Goal: Check status: Check status

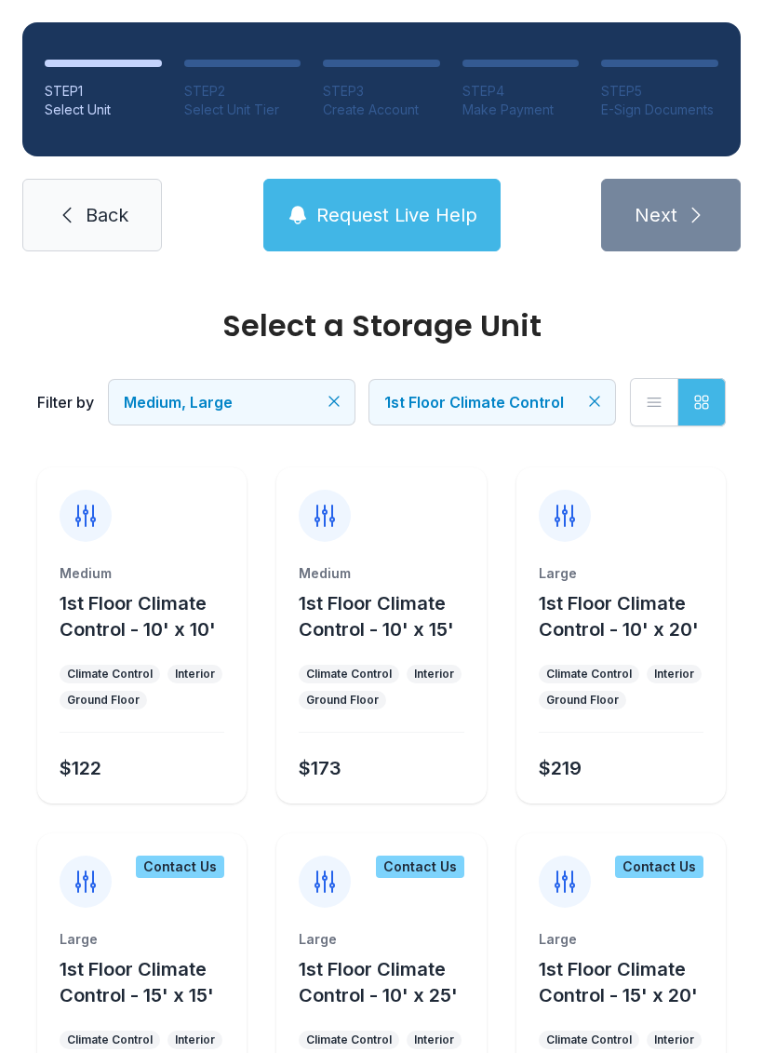
scroll to position [41, 0]
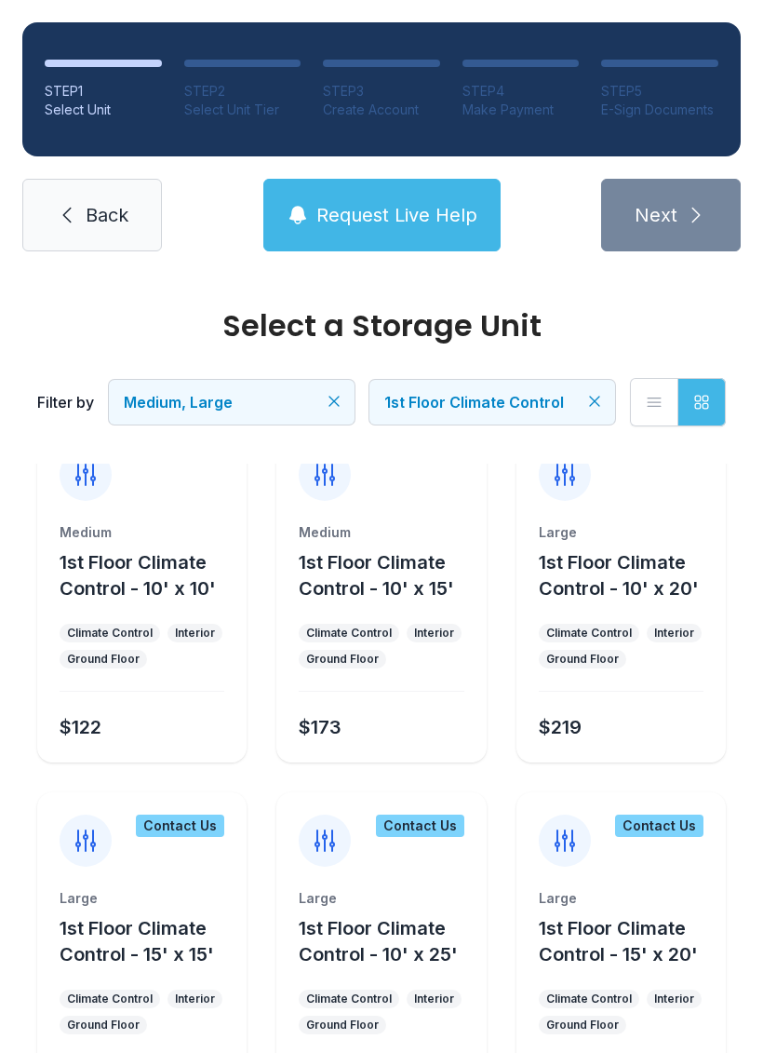
click at [115, 218] on span "Back" at bounding box center [107, 215] width 43 height 26
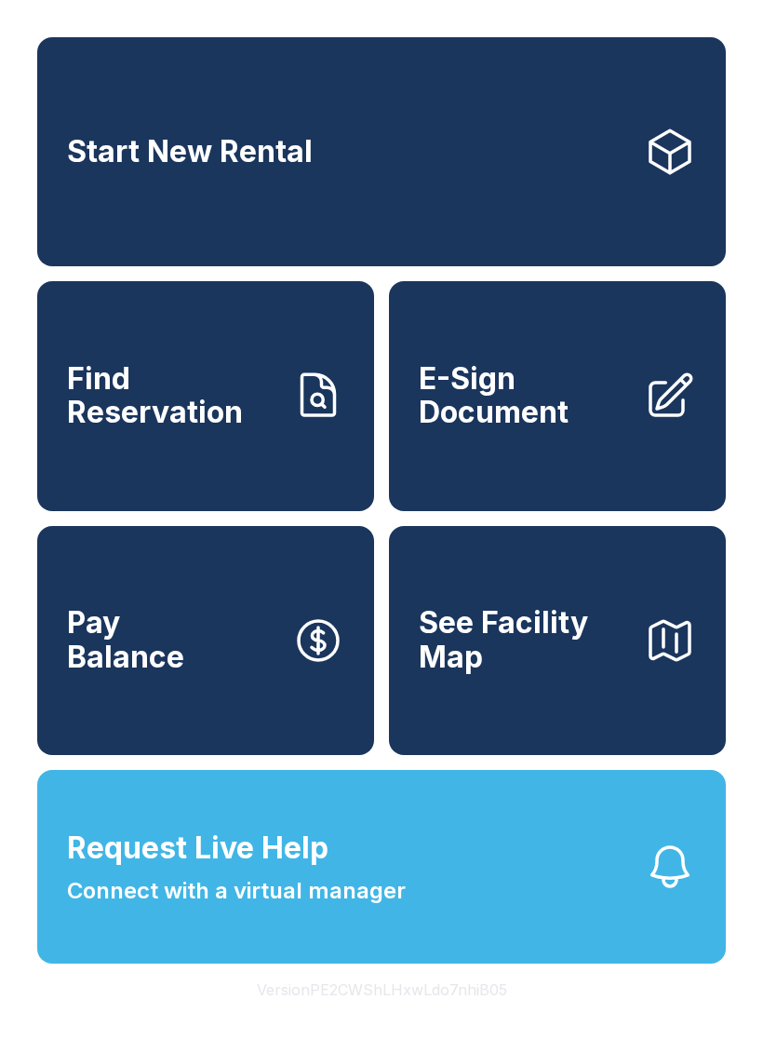
click at [601, 145] on link "Start New Rental" at bounding box center [381, 151] width 689 height 229
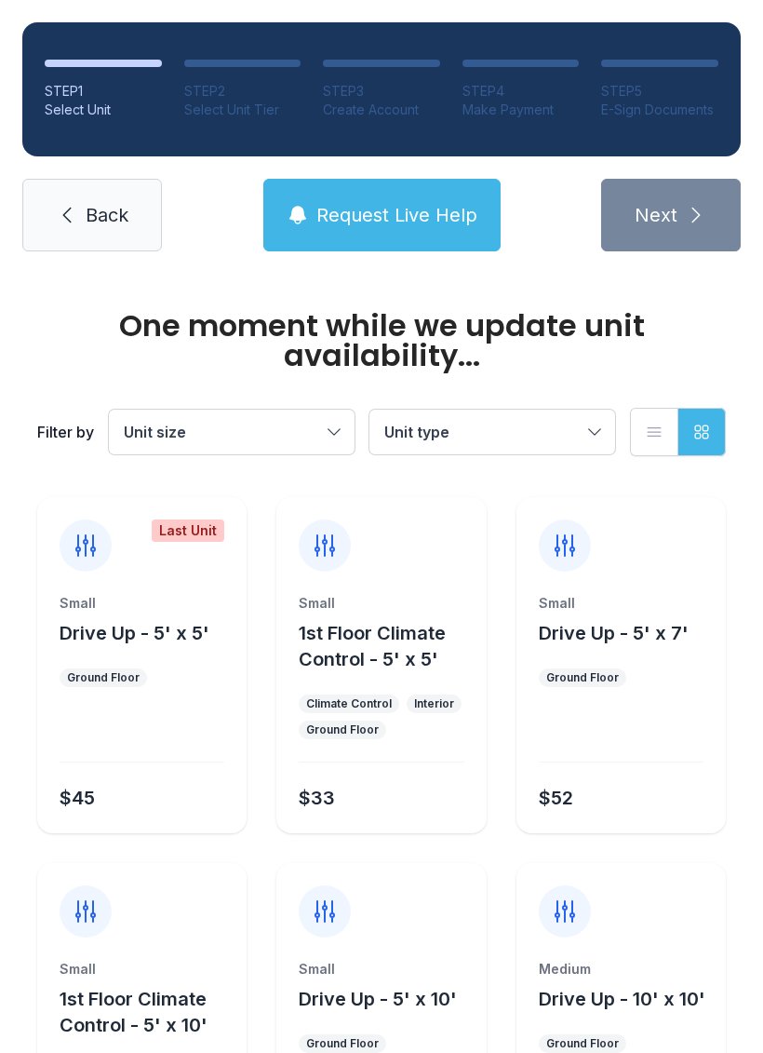
click at [170, 442] on span "Unit size" at bounding box center [222, 432] width 197 height 22
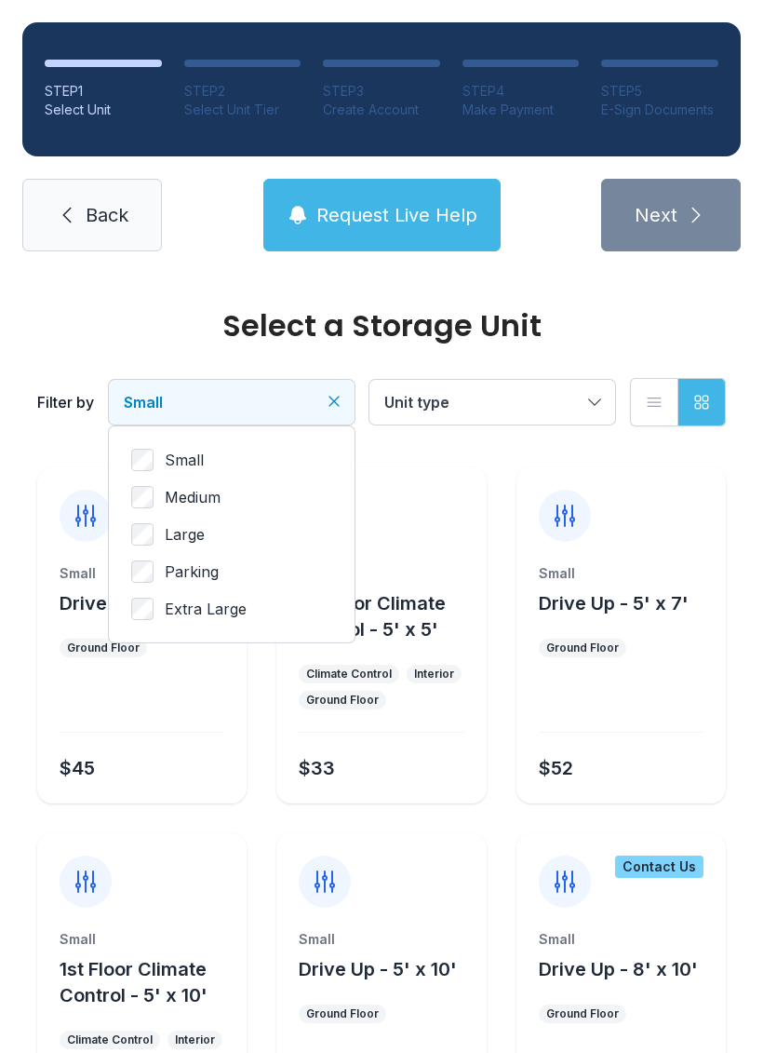
click at [396, 396] on span "Unit type" at bounding box center [417, 402] width 65 height 19
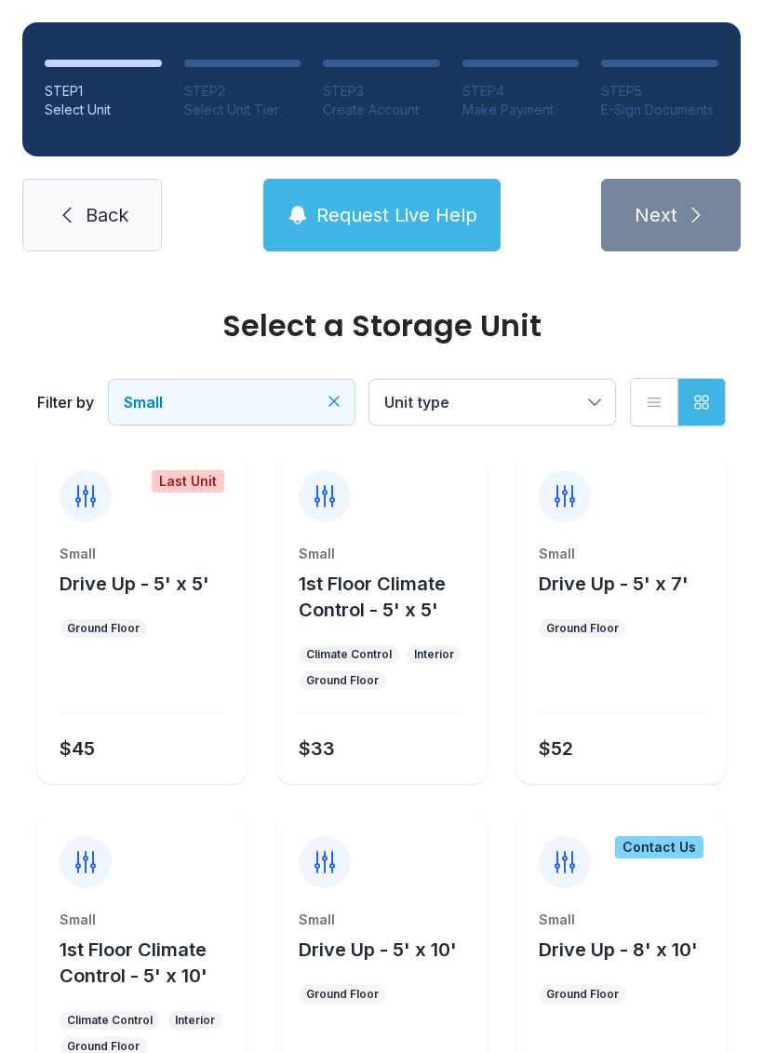
scroll to position [20, 0]
click at [89, 201] on link "Back" at bounding box center [92, 215] width 140 height 73
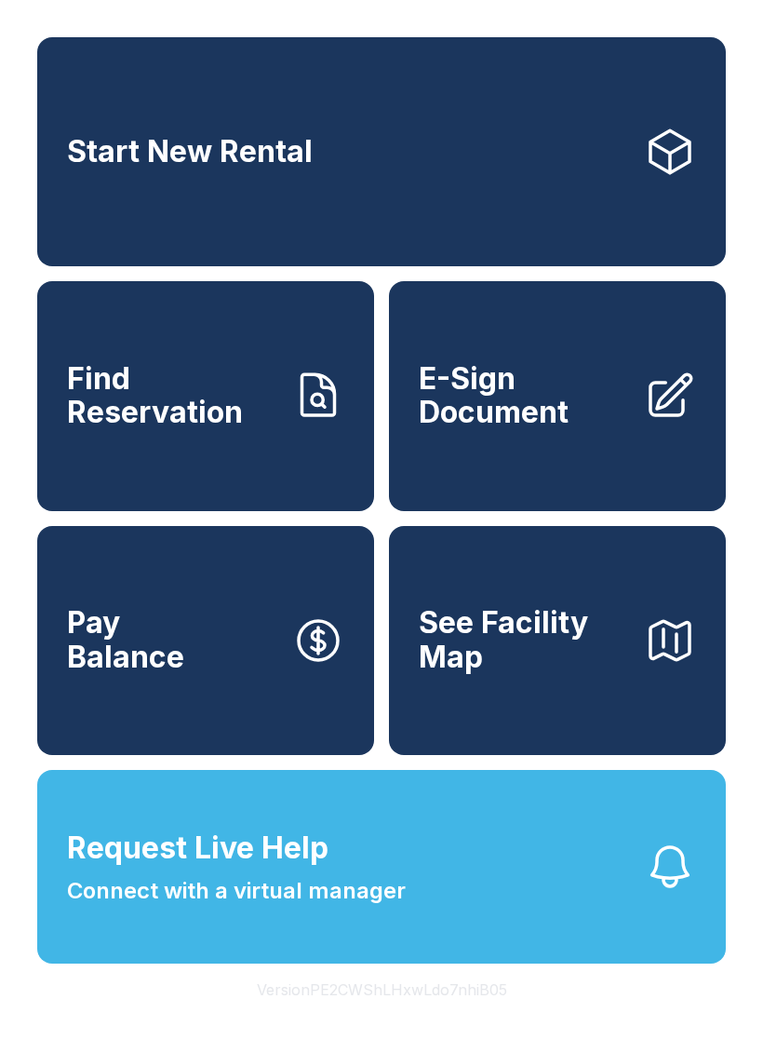
click at [113, 415] on span "Find Reservation" at bounding box center [172, 396] width 210 height 68
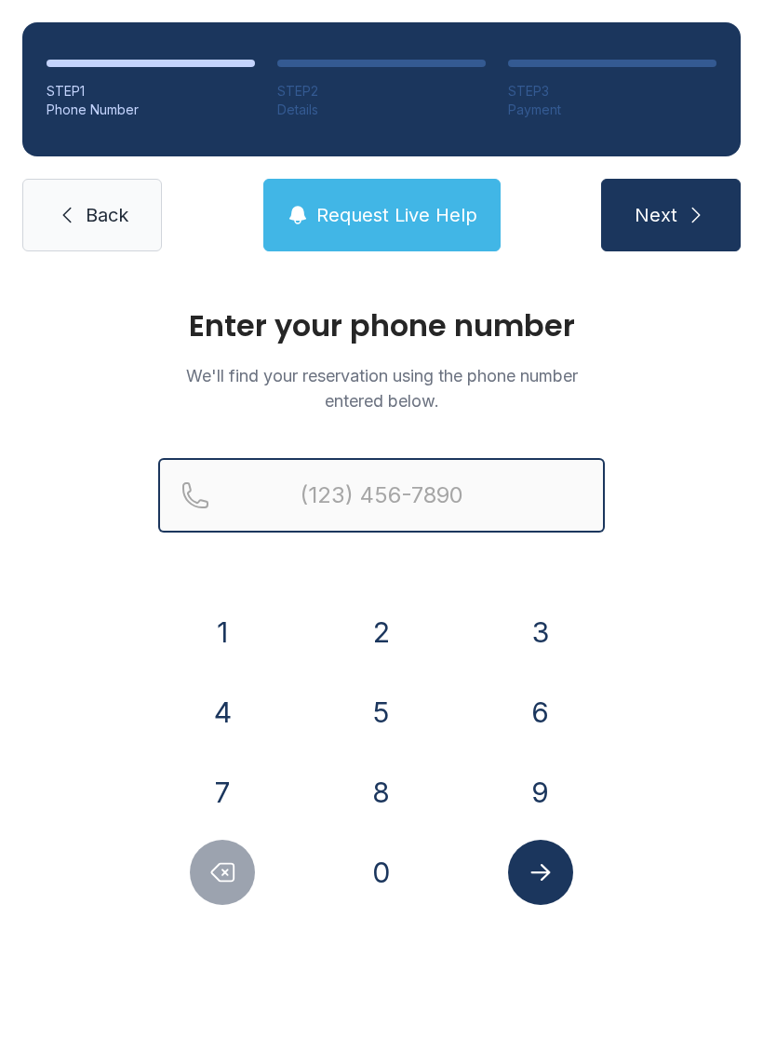
click at [291, 522] on input "Reservation phone number" at bounding box center [381, 495] width 447 height 74
type input "[PHONE_NUMBER]"
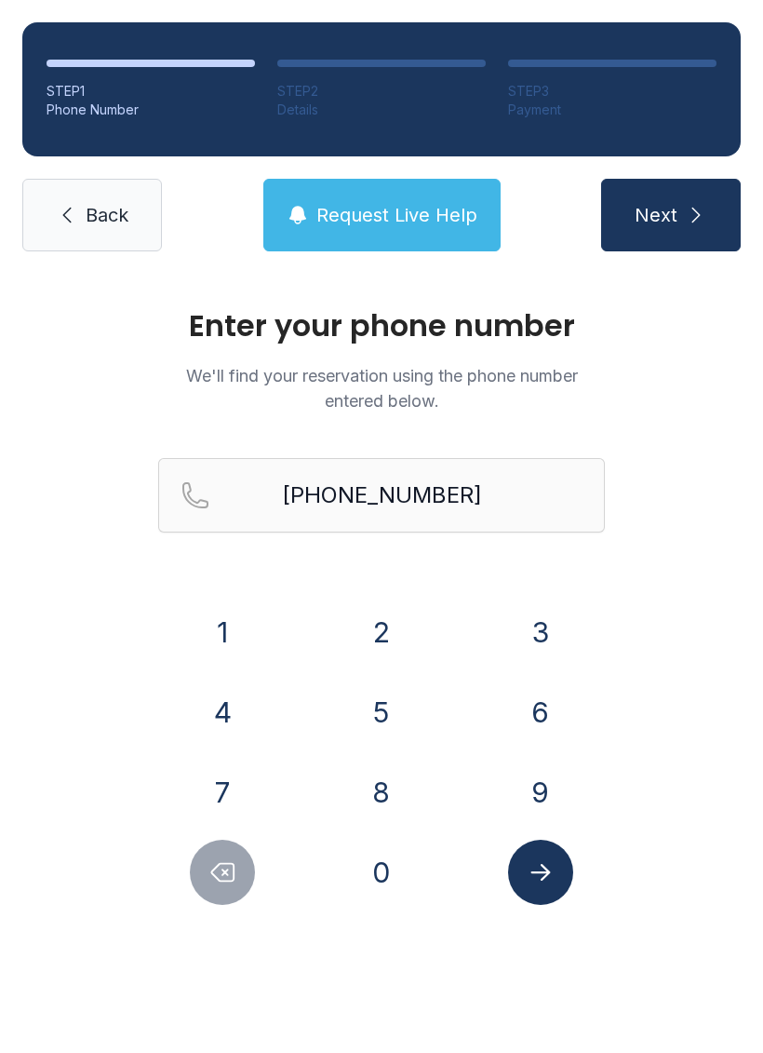
click at [716, 207] on button "Next" at bounding box center [671, 215] width 140 height 73
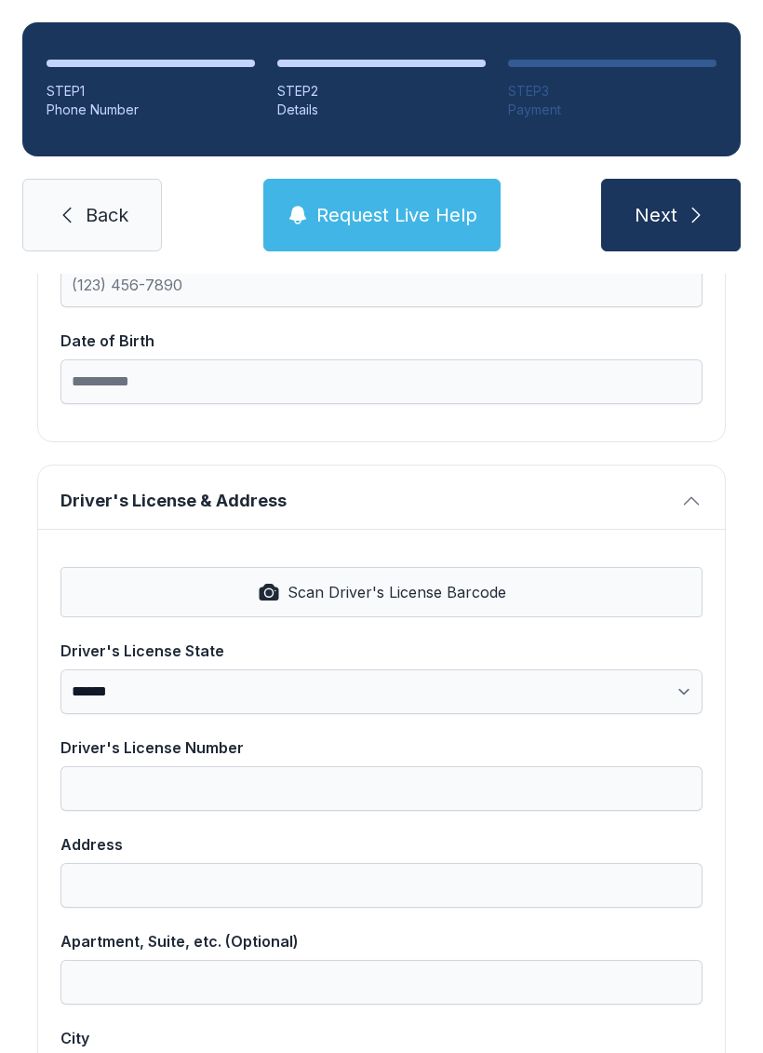
scroll to position [540, 0]
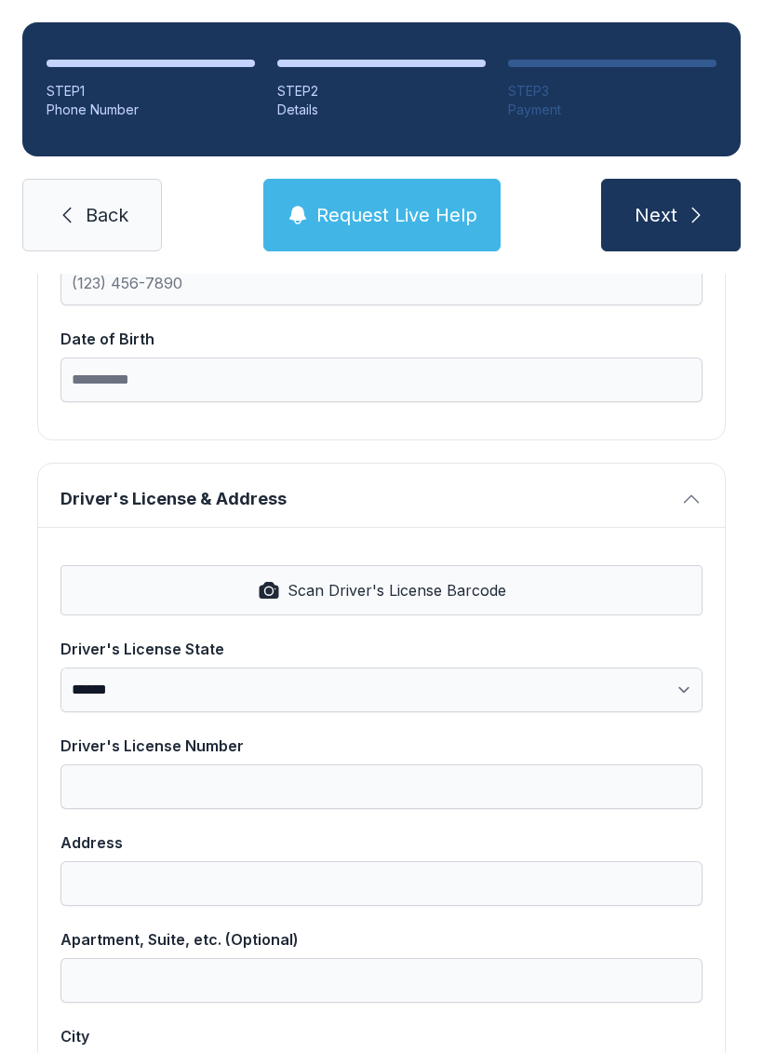
click at [428, 589] on span "Scan Driver's License Barcode" at bounding box center [397, 590] width 219 height 22
select select "**"
type input "**********"
type input "******"
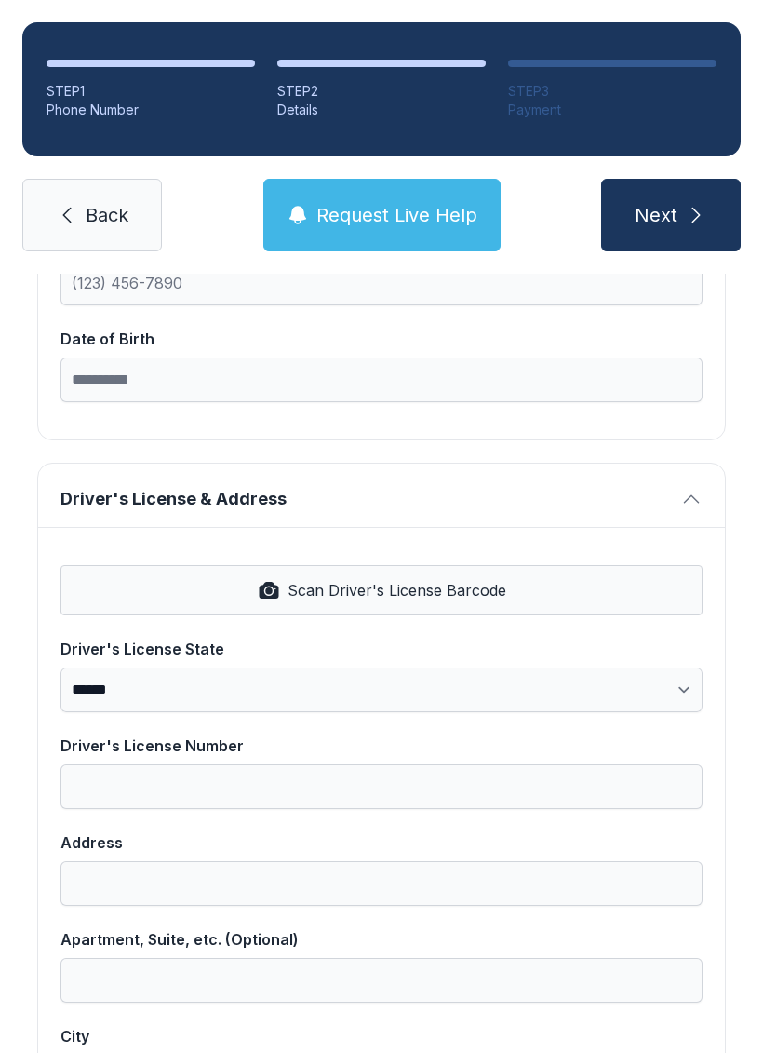
select select "**"
type input "*****"
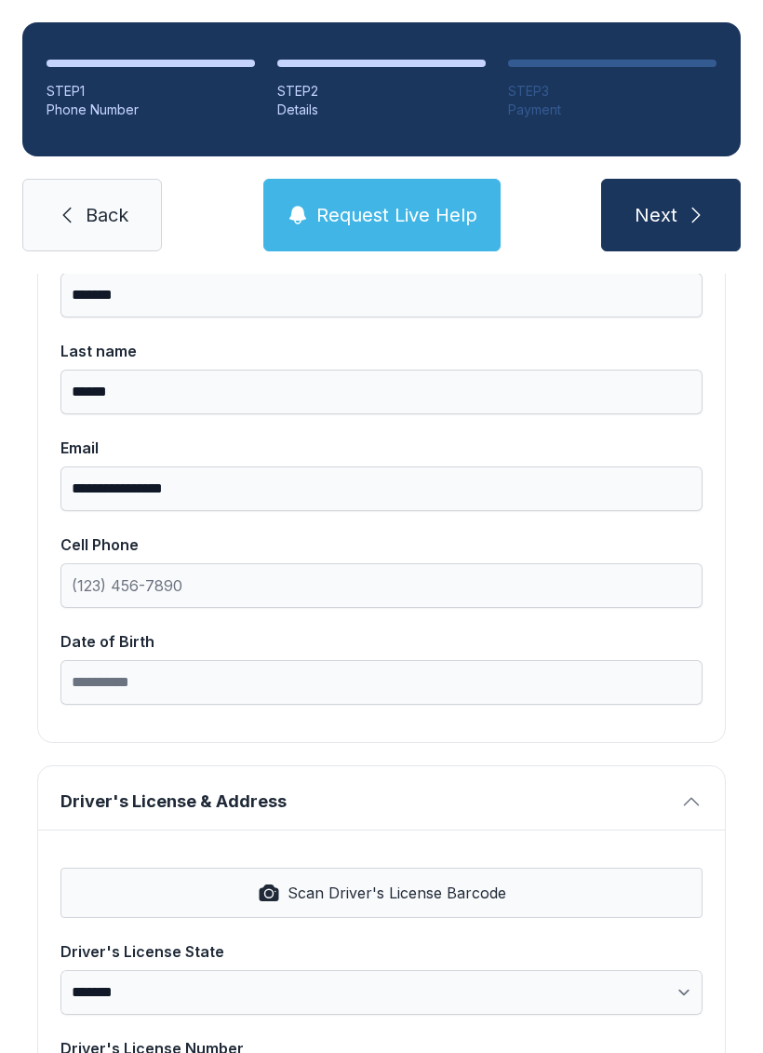
scroll to position [242, 0]
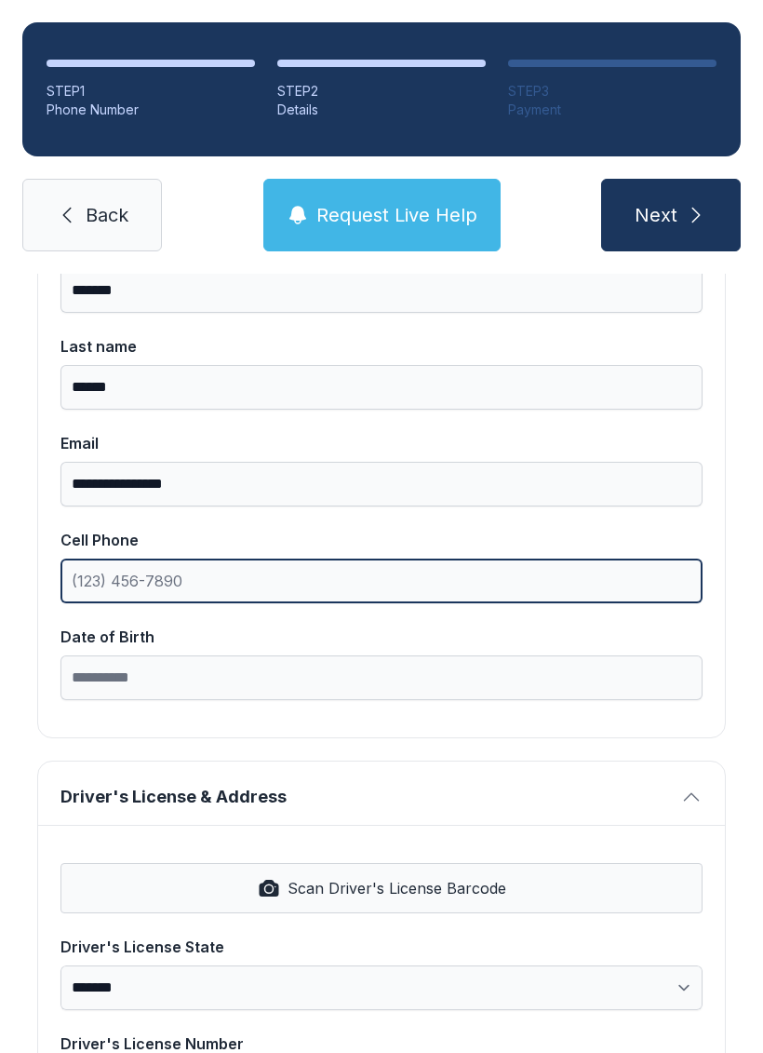
click at [95, 582] on input "Cell Phone" at bounding box center [382, 581] width 642 height 45
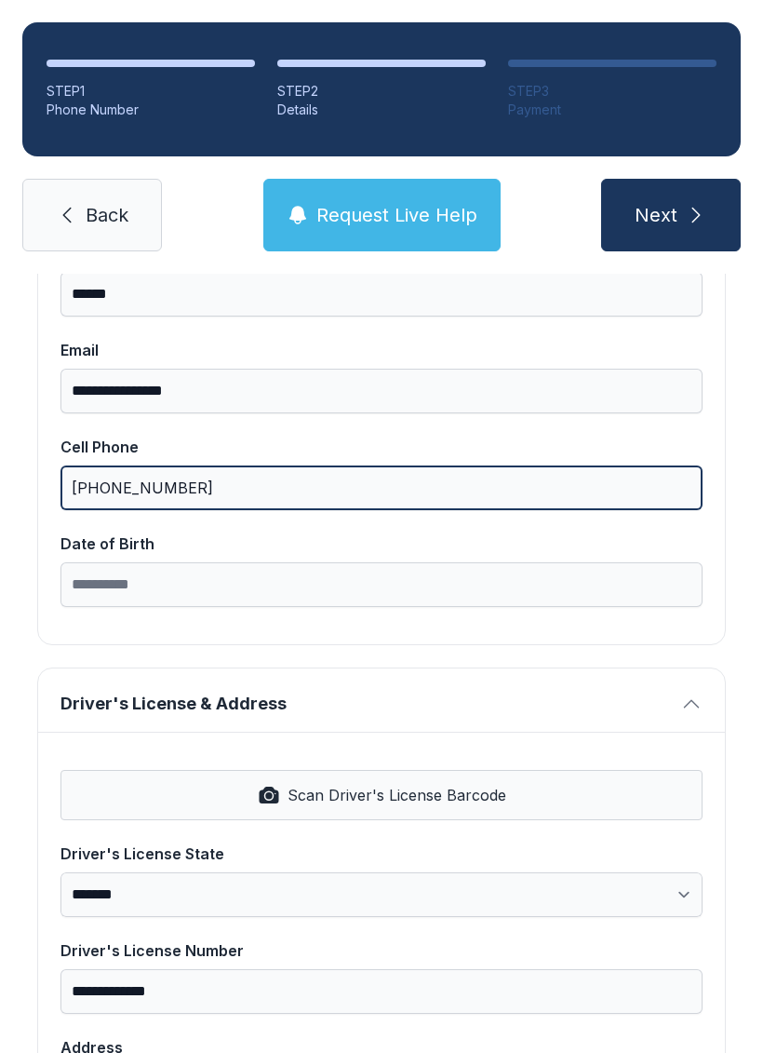
scroll to position [340, 0]
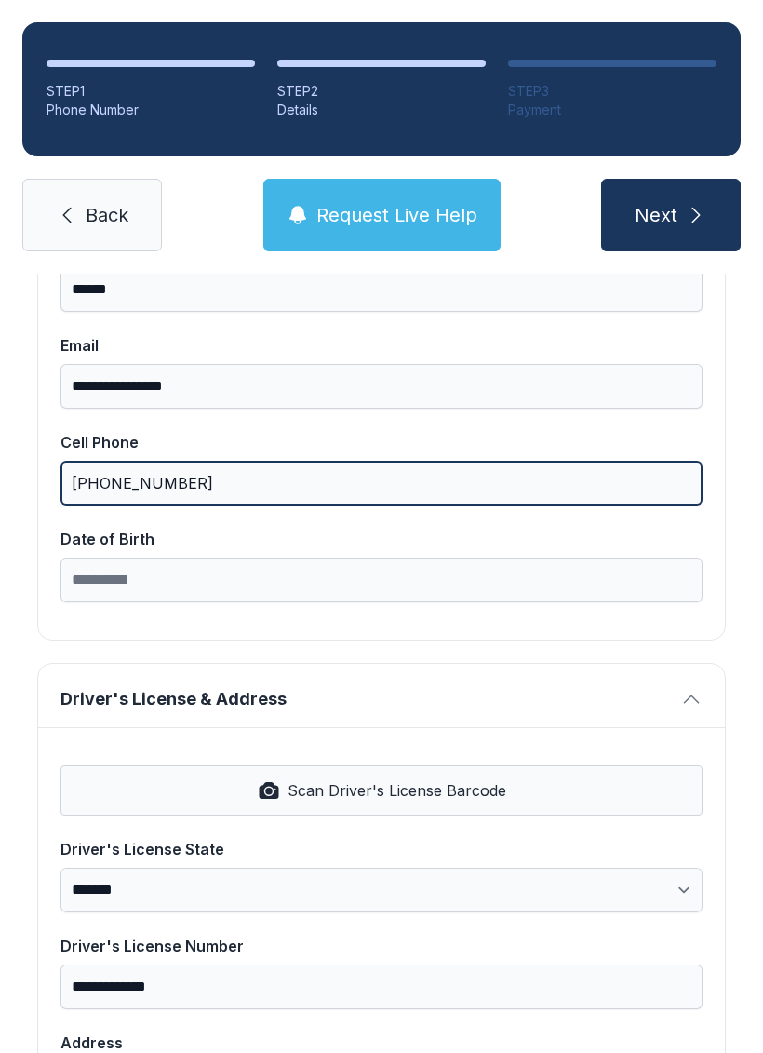
type input "[PHONE_NUMBER]"
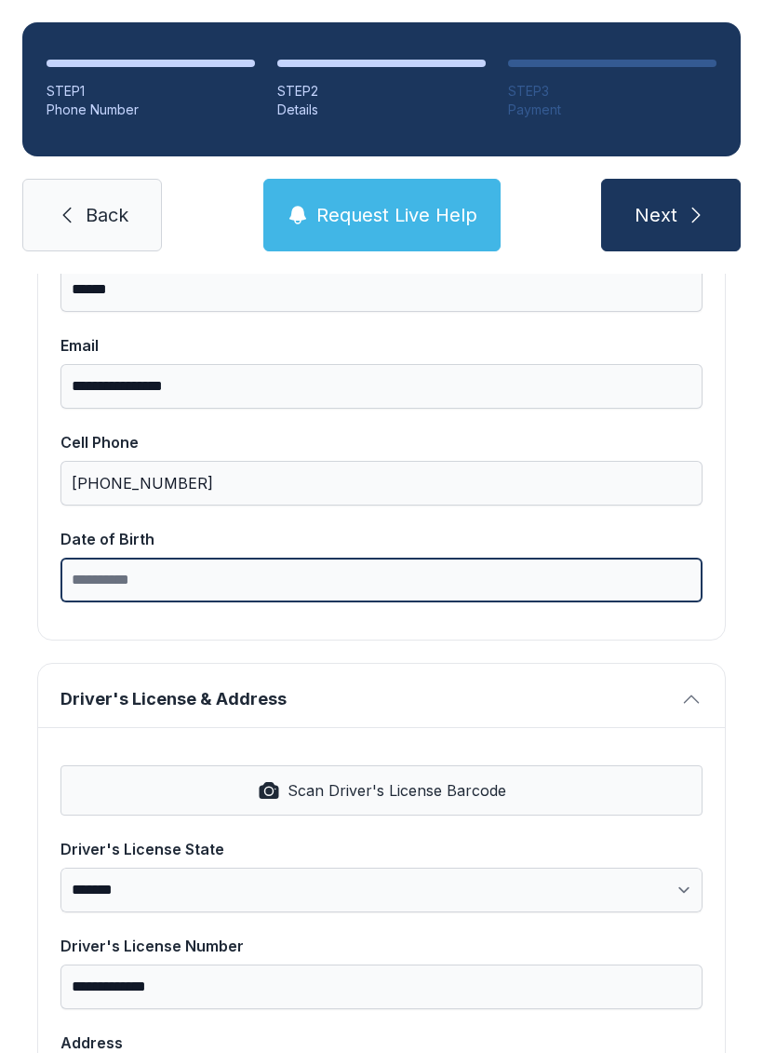
click at [179, 580] on input "Date of Birth" at bounding box center [382, 580] width 642 height 45
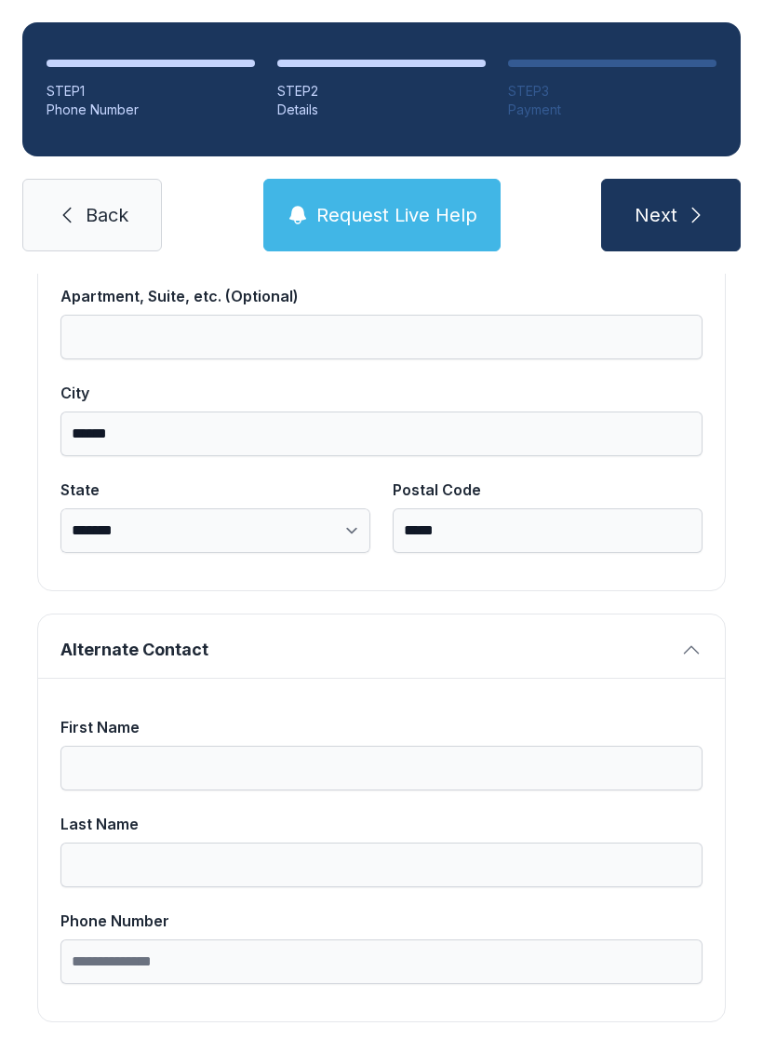
scroll to position [1182, 0]
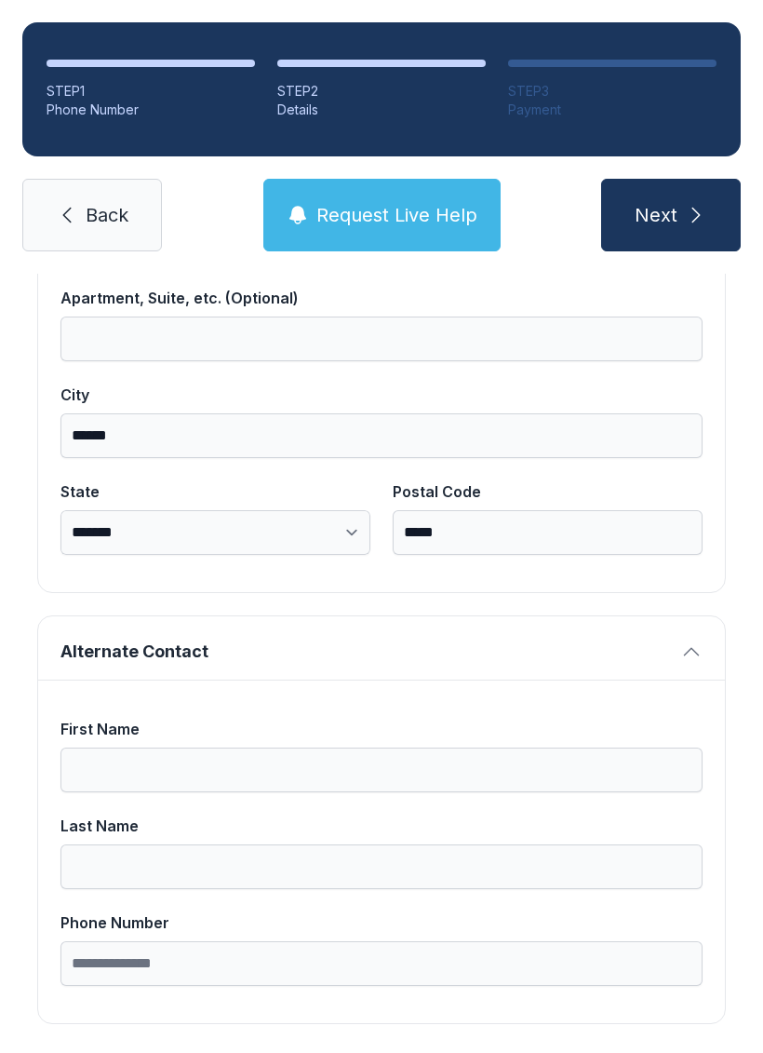
type input "**********"
click at [674, 646] on button "Alternate Contact" at bounding box center [381, 647] width 687 height 63
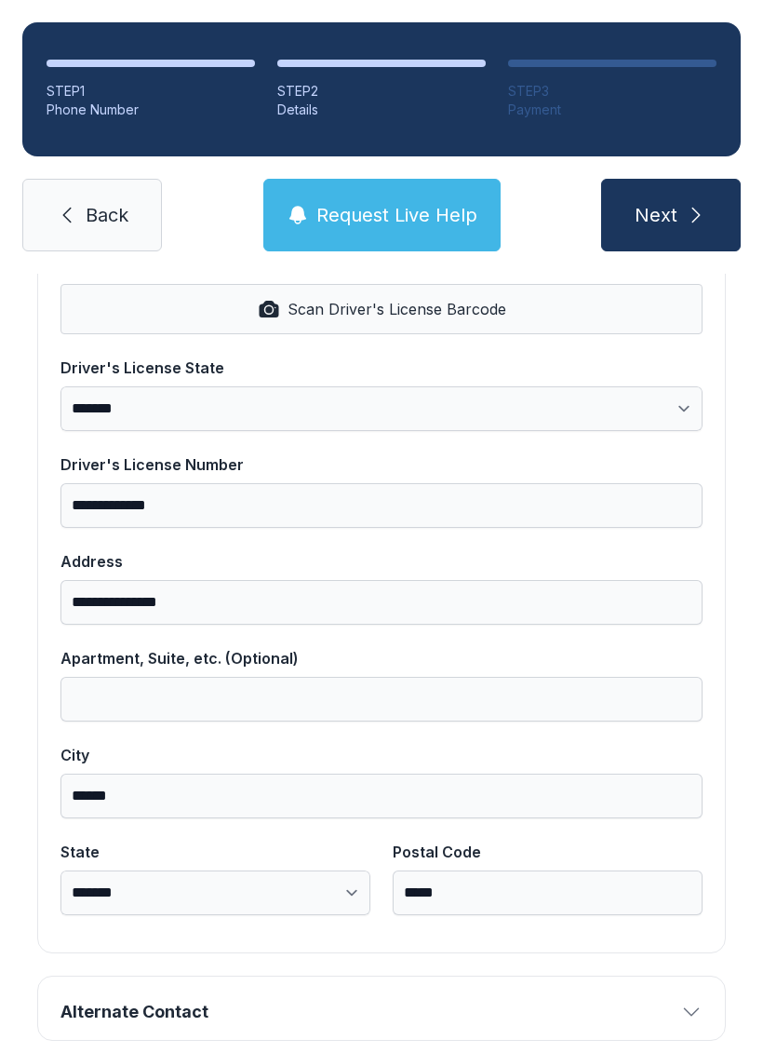
click at [681, 209] on button "Next" at bounding box center [671, 215] width 140 height 73
click at [666, 223] on span "Next" at bounding box center [656, 215] width 43 height 26
click at [668, 217] on span "Next" at bounding box center [656, 215] width 43 height 26
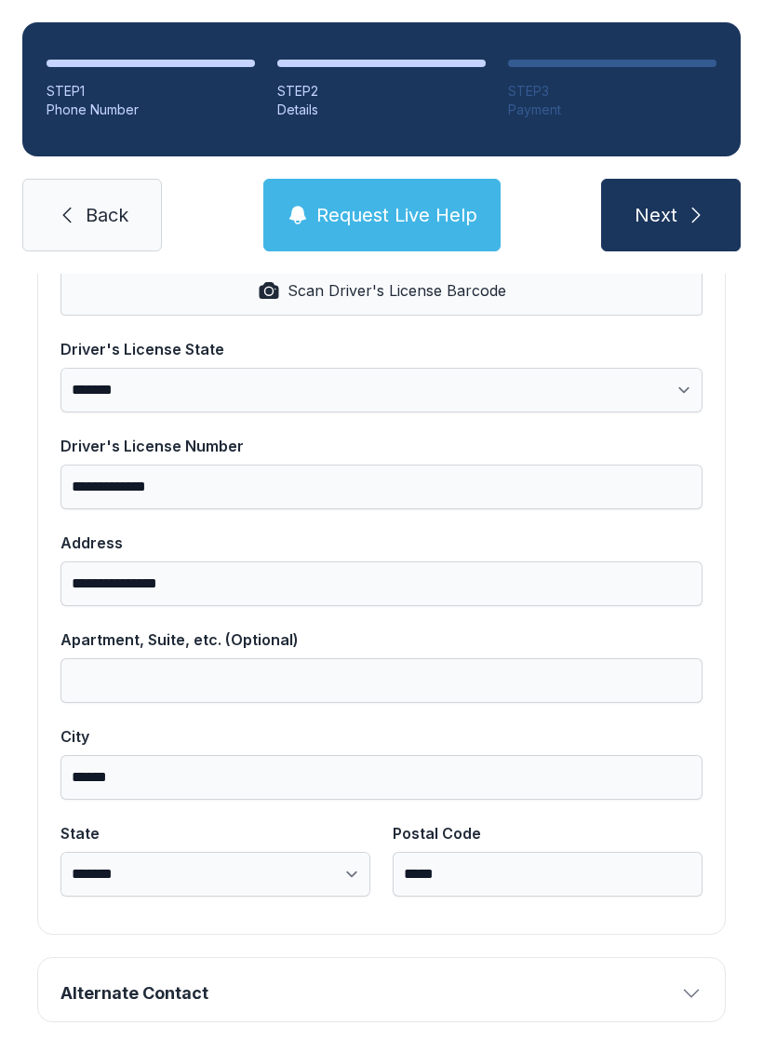
scroll to position [838, 0]
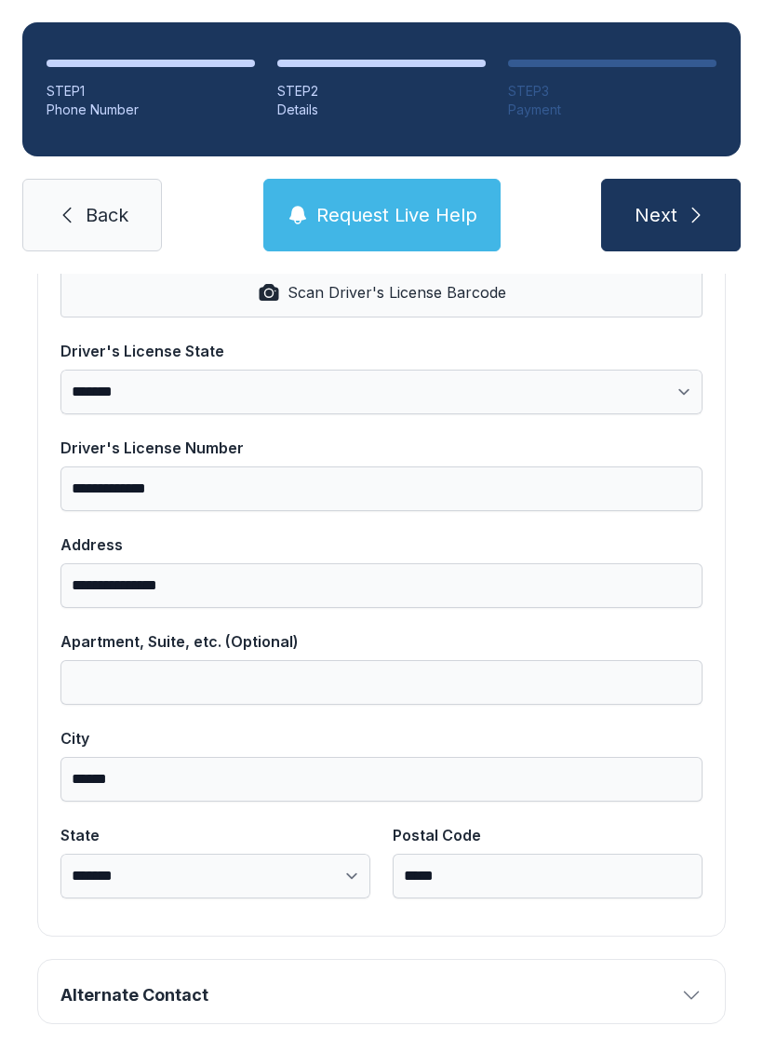
click at [697, 986] on icon "button" at bounding box center [692, 995] width 22 height 22
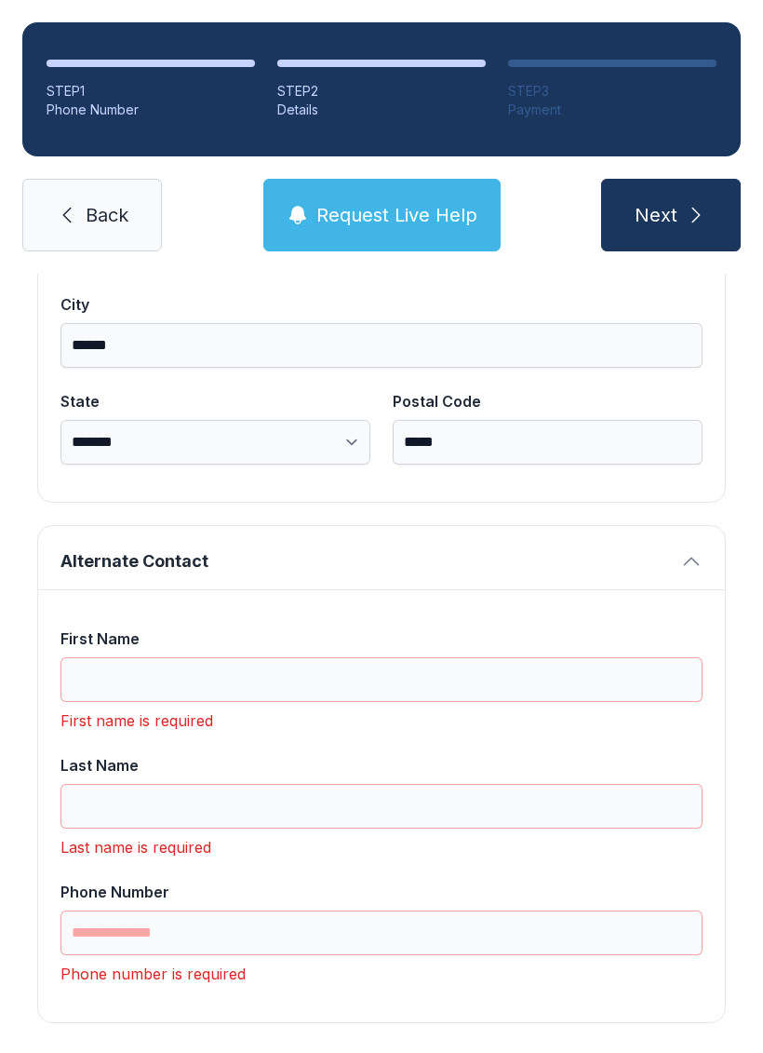
scroll to position [1271, 0]
click at [121, 683] on input "First Name" at bounding box center [382, 680] width 642 height 45
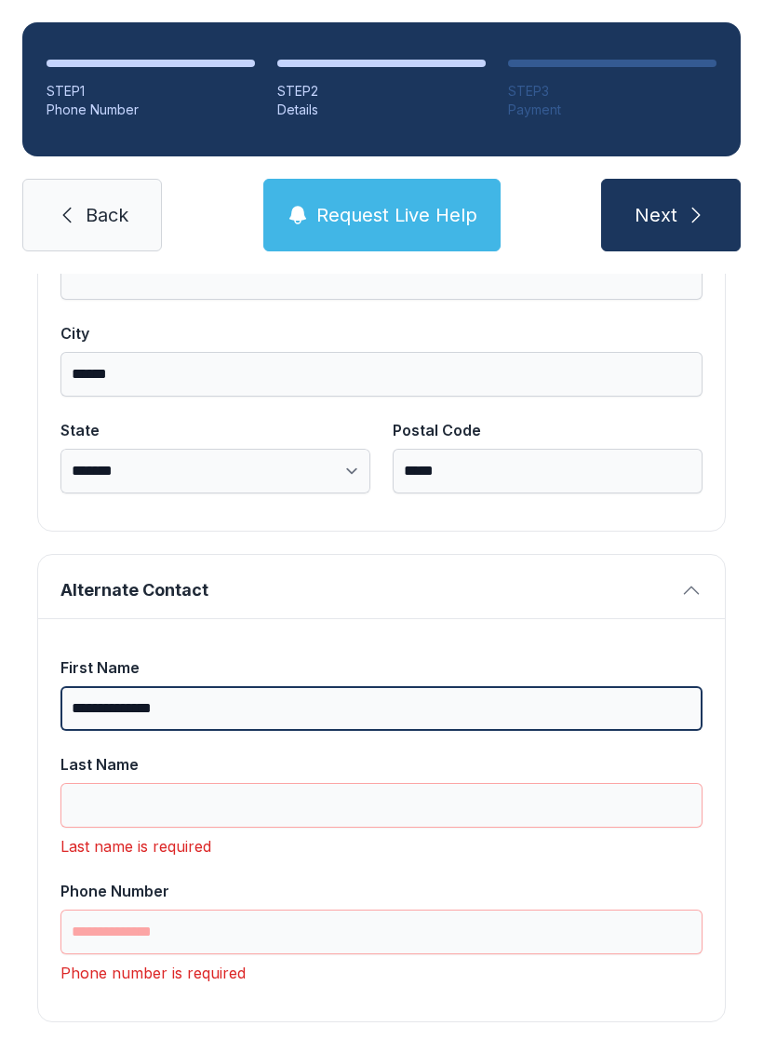
scroll to position [1241, 0]
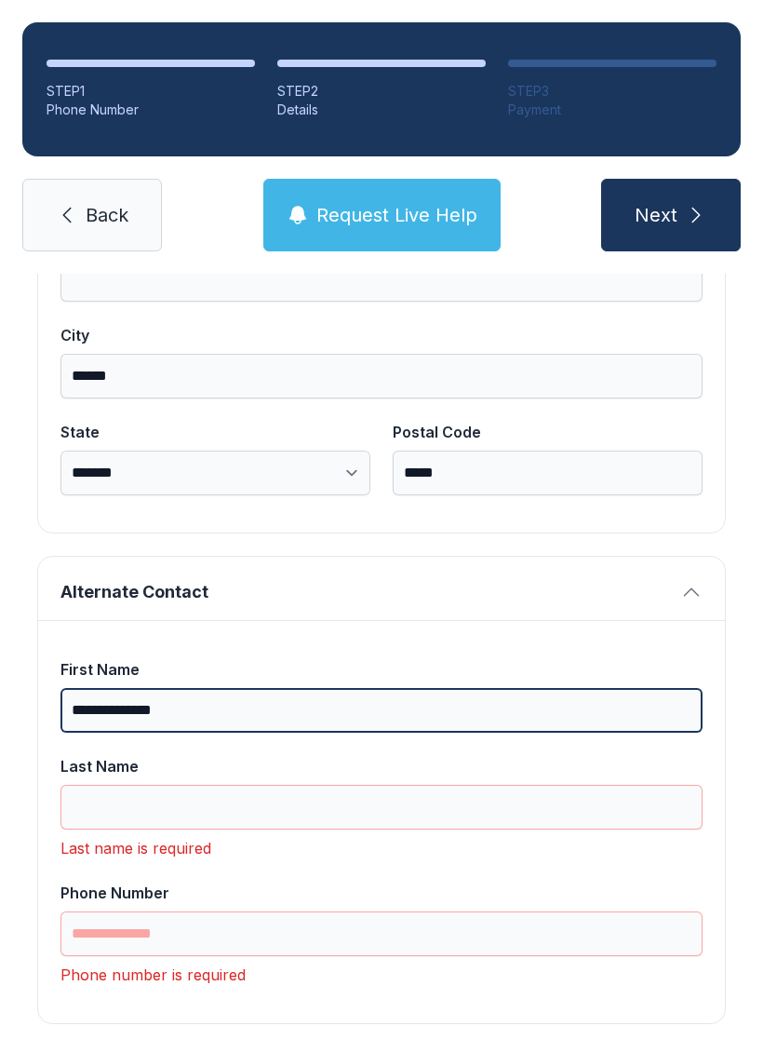
click at [214, 713] on input "**********" at bounding box center [382, 710] width 642 height 45
type input "*****"
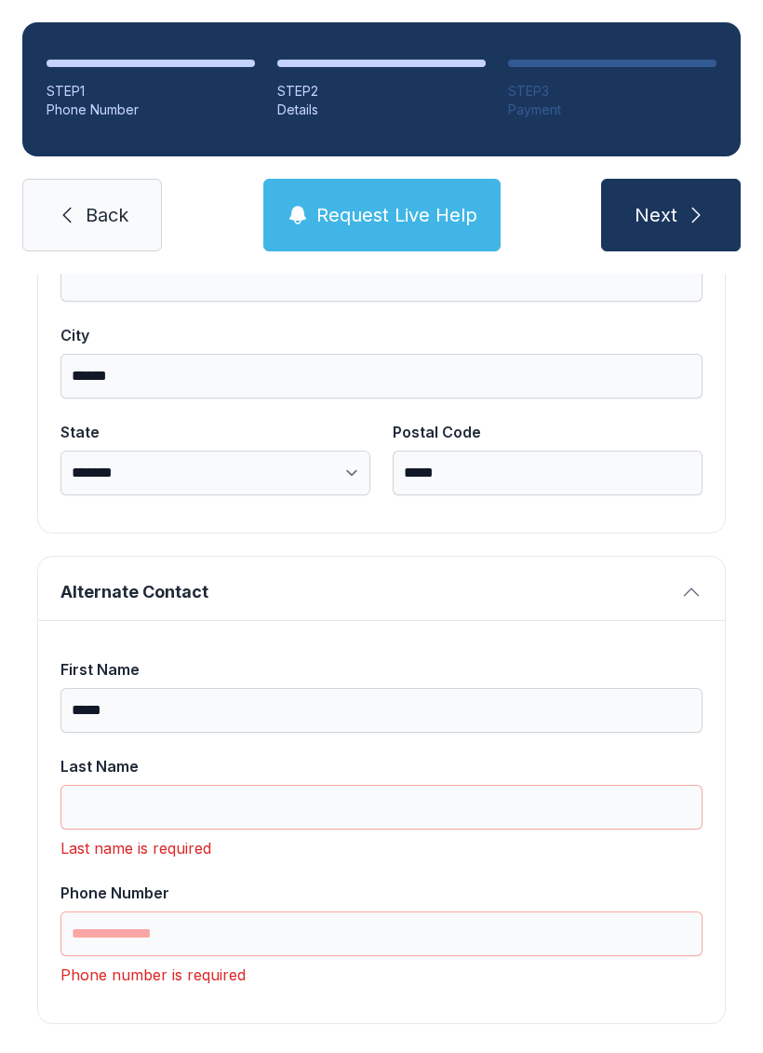
click at [462, 588] on span "Alternate Contact" at bounding box center [367, 592] width 613 height 26
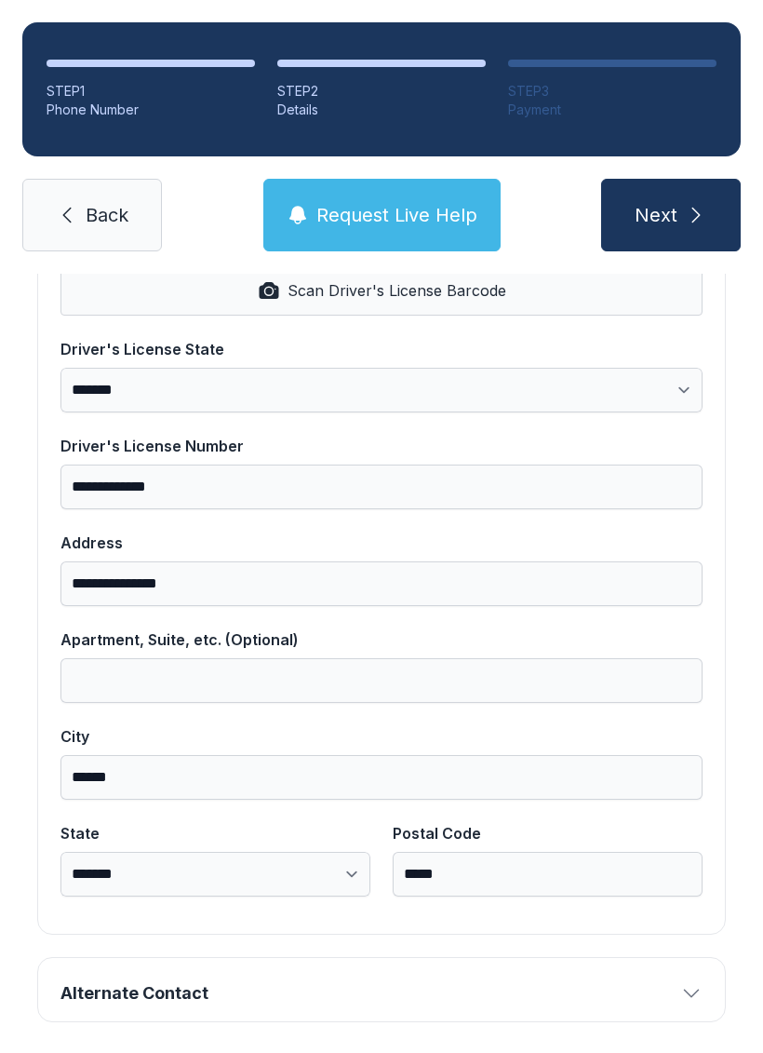
scroll to position [838, 0]
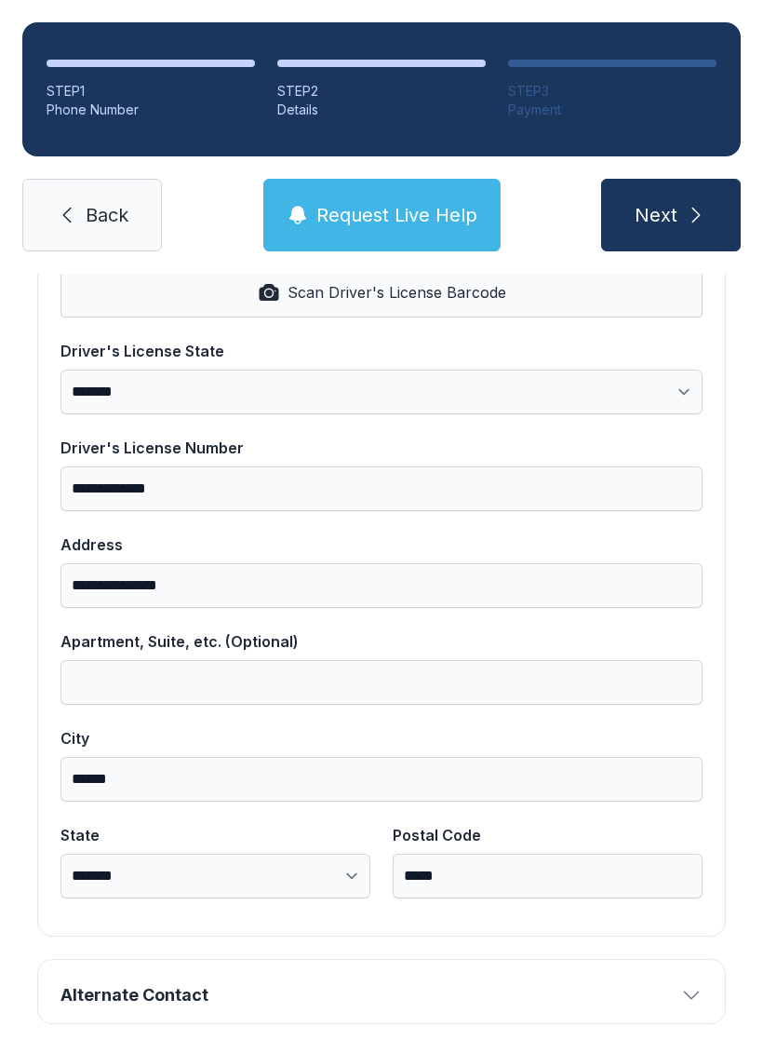
click at [179, 993] on span "Alternate Contact" at bounding box center [367, 995] width 613 height 26
click at [693, 1000] on icon "button" at bounding box center [692, 995] width 22 height 22
click at [695, 991] on icon "button" at bounding box center [692, 995] width 22 height 22
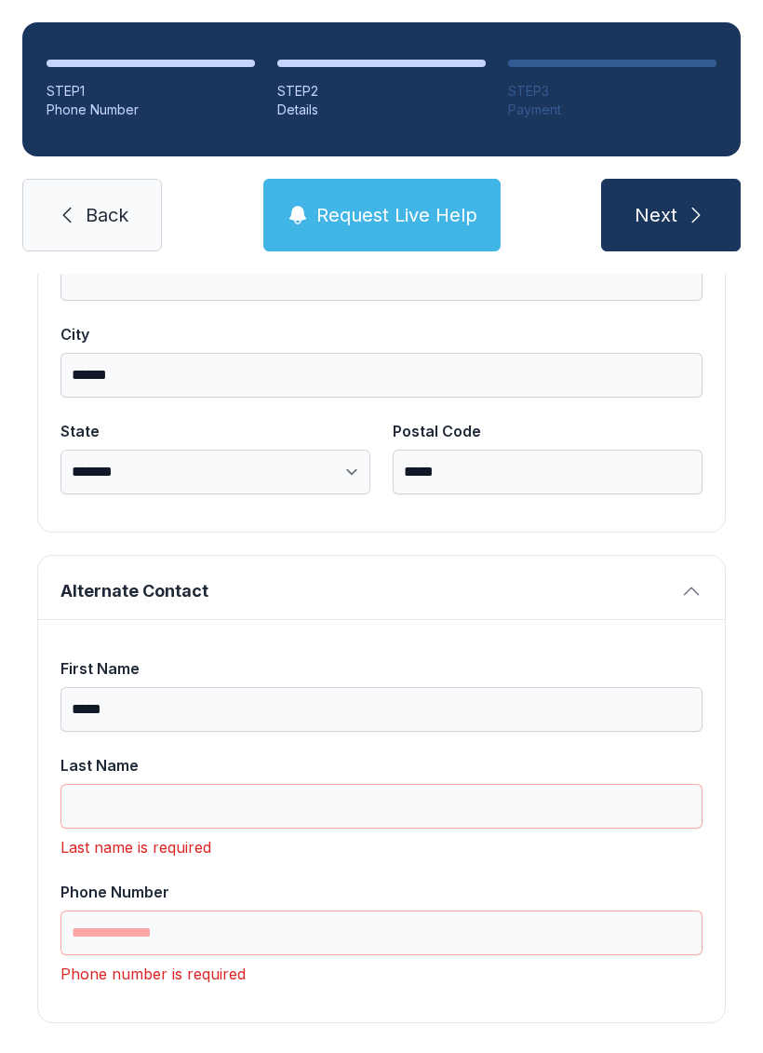
scroll to position [1241, 0]
click at [110, 810] on input "Last Name" at bounding box center [382, 807] width 642 height 45
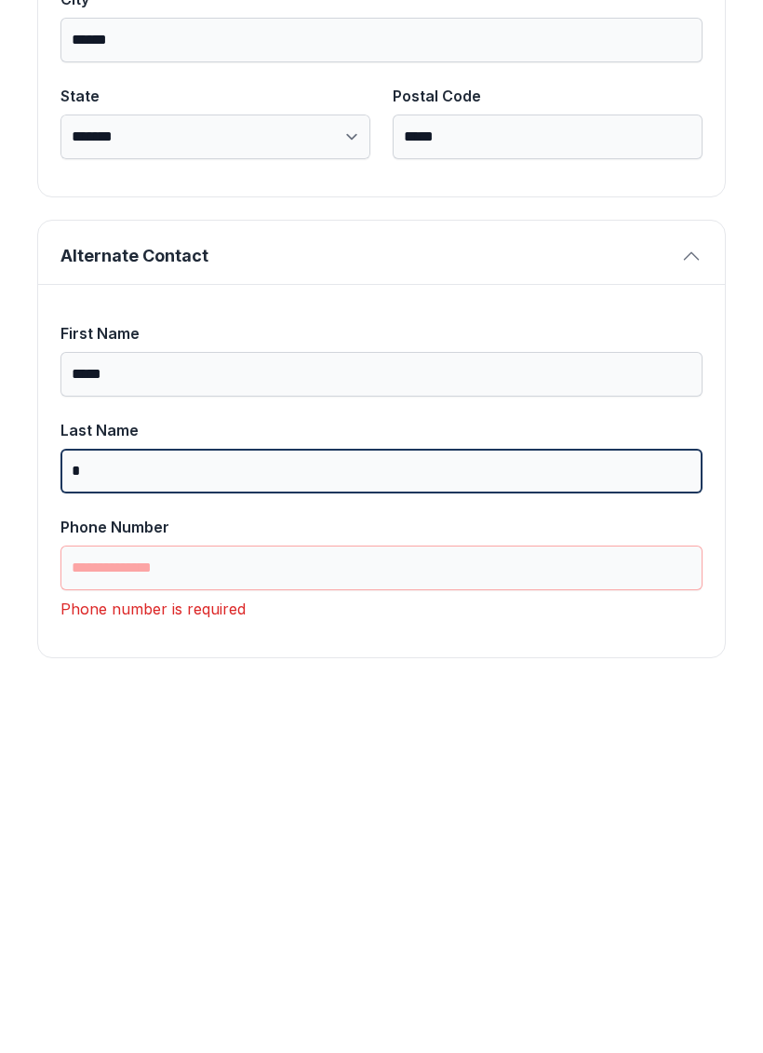
scroll to position [46, 0]
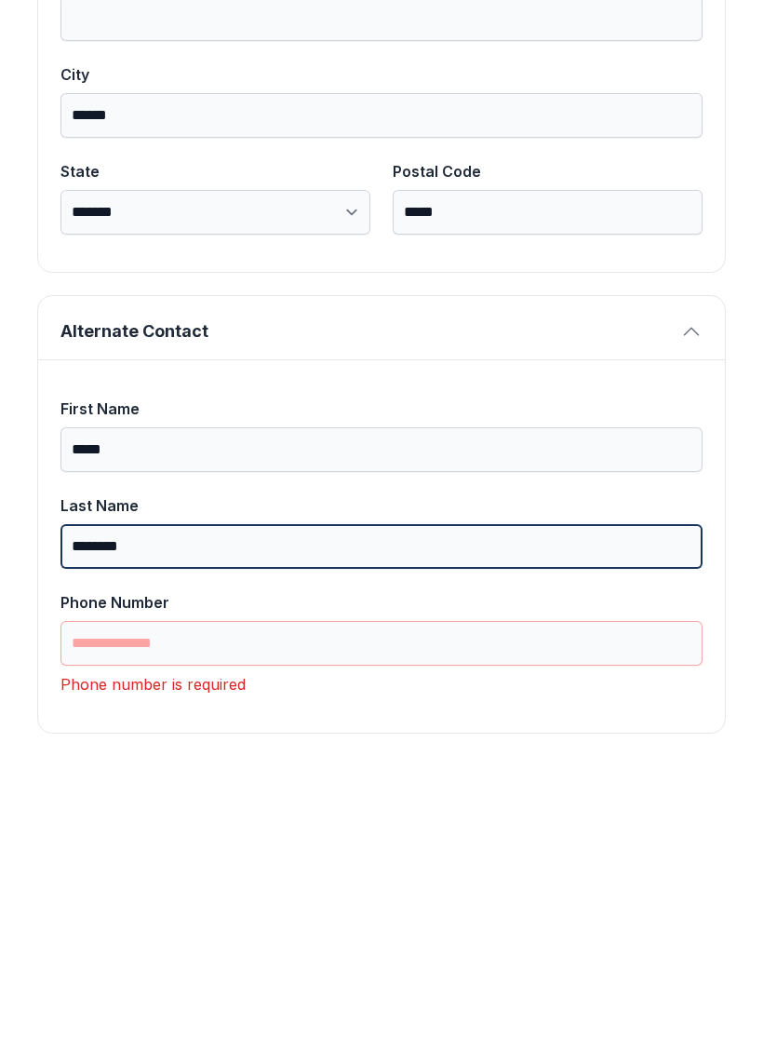
type input "********"
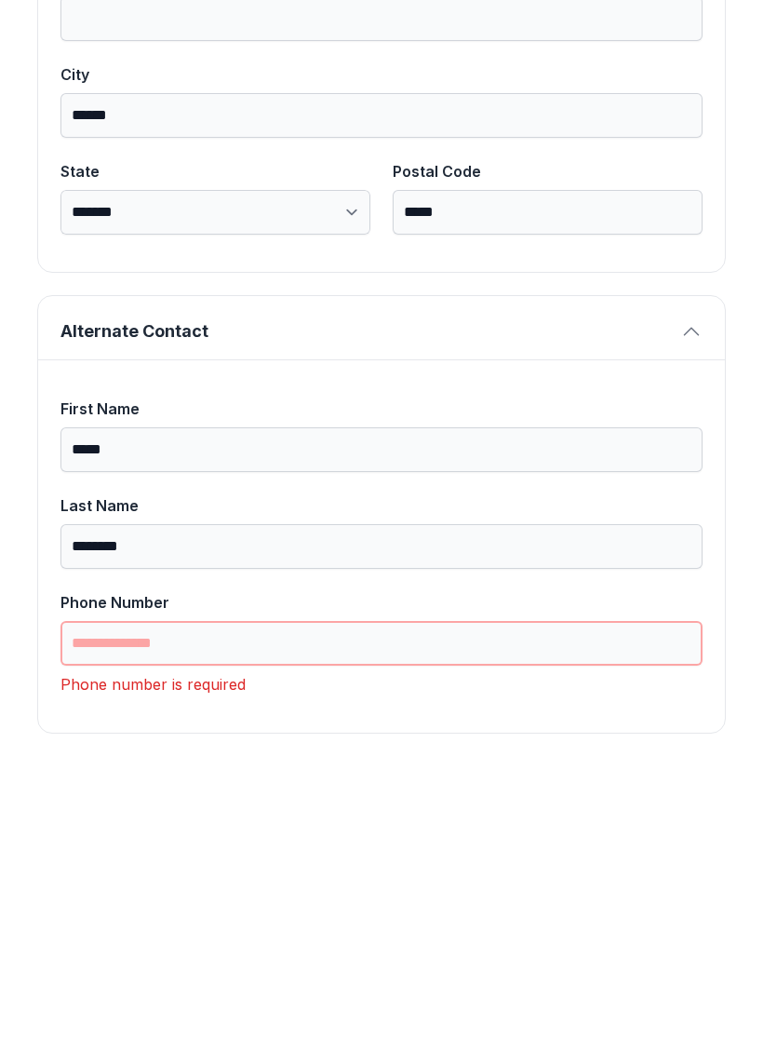
click at [128, 912] on input "Phone Number" at bounding box center [382, 934] width 642 height 45
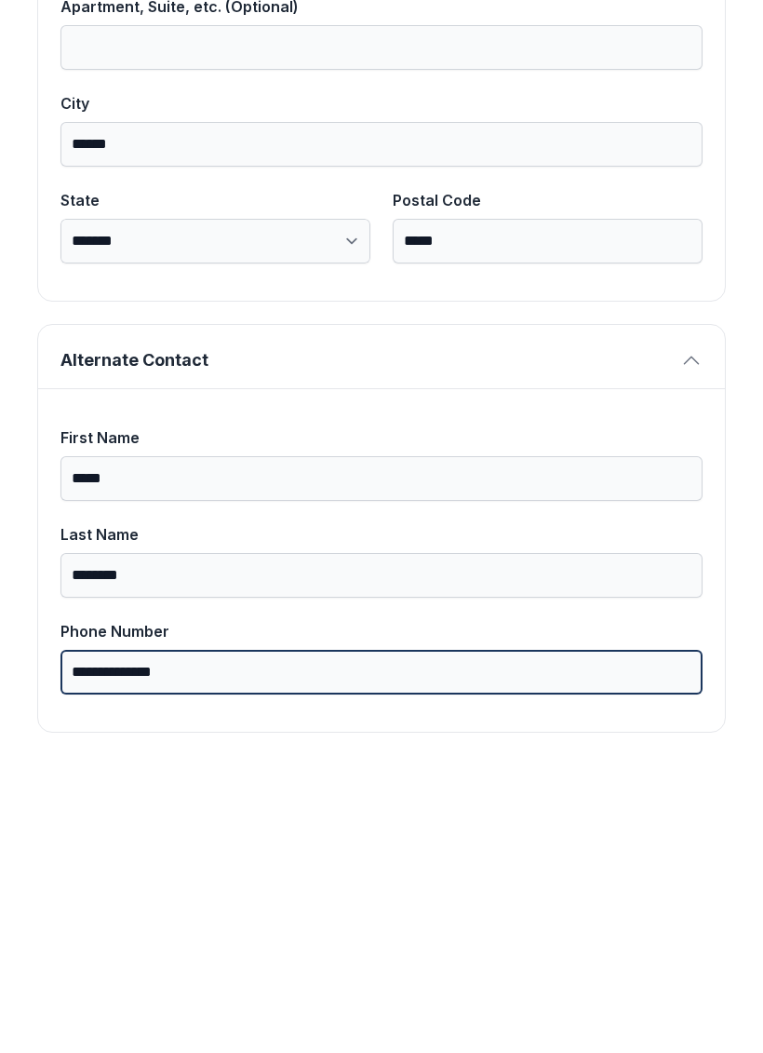
scroll to position [1182, 0]
type input "**********"
click at [670, 179] on button "Next" at bounding box center [671, 215] width 140 height 73
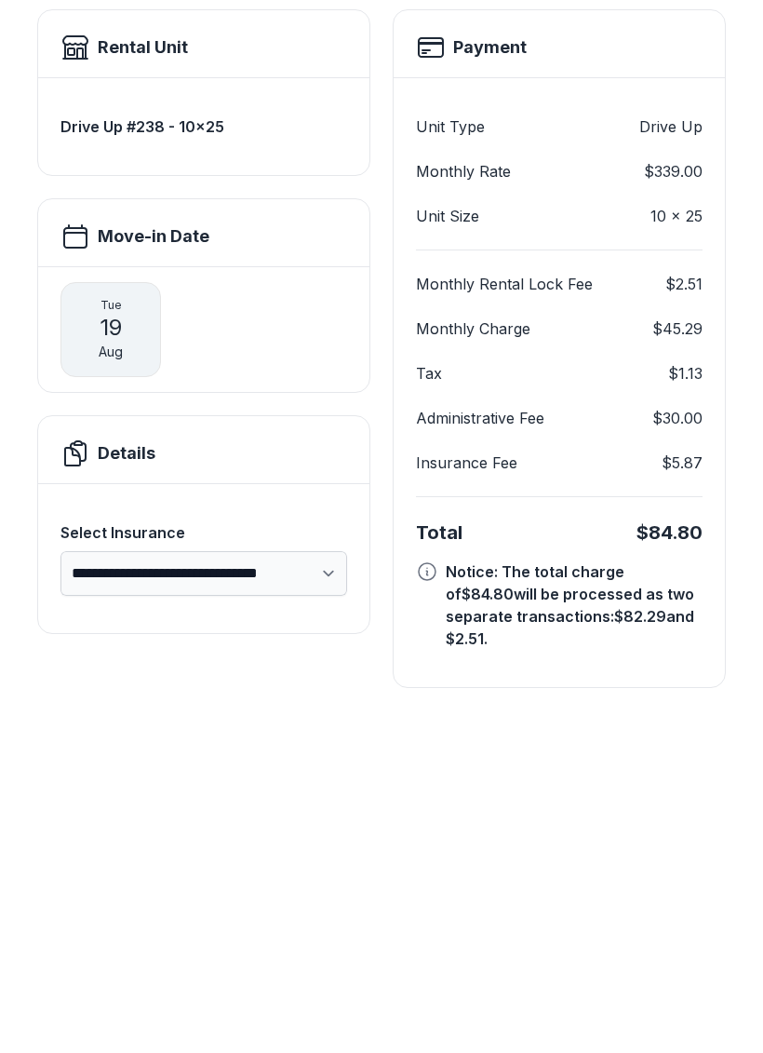
scroll to position [10, 0]
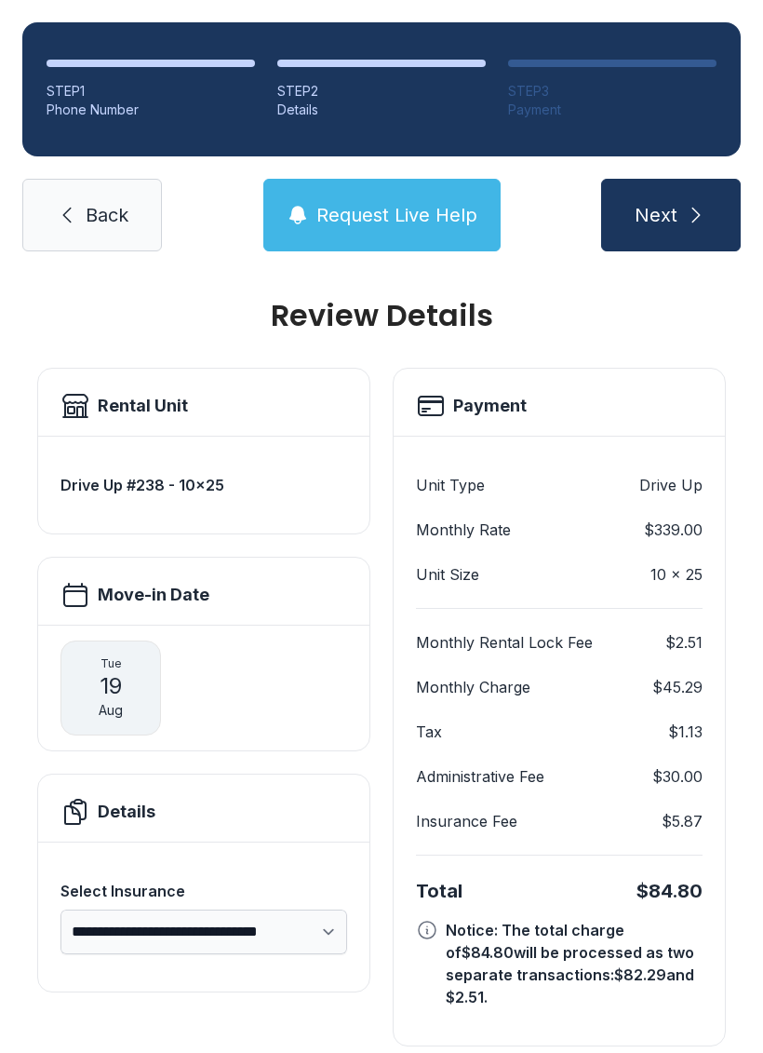
click at [79, 179] on link "Back" at bounding box center [92, 215] width 140 height 73
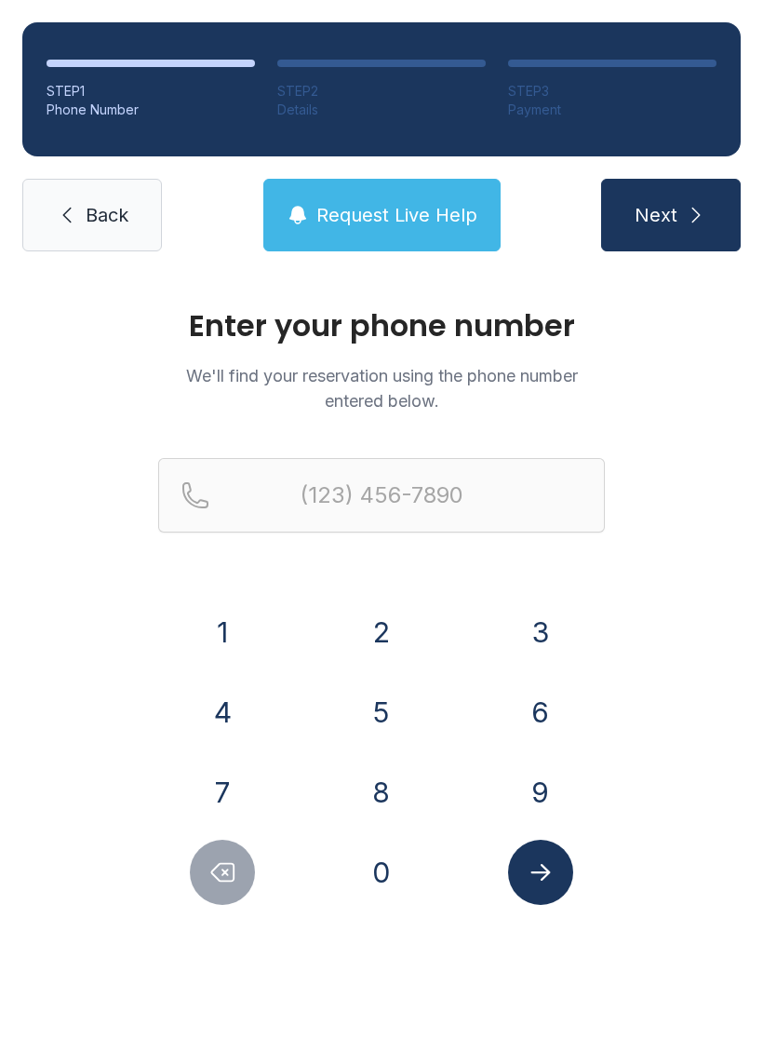
click at [731, 250] on button "Next" at bounding box center [671, 215] width 140 height 73
click at [668, 226] on span "Next" at bounding box center [656, 215] width 43 height 26
click at [672, 214] on span "Next" at bounding box center [656, 215] width 43 height 26
click at [699, 187] on button "Next" at bounding box center [671, 215] width 140 height 73
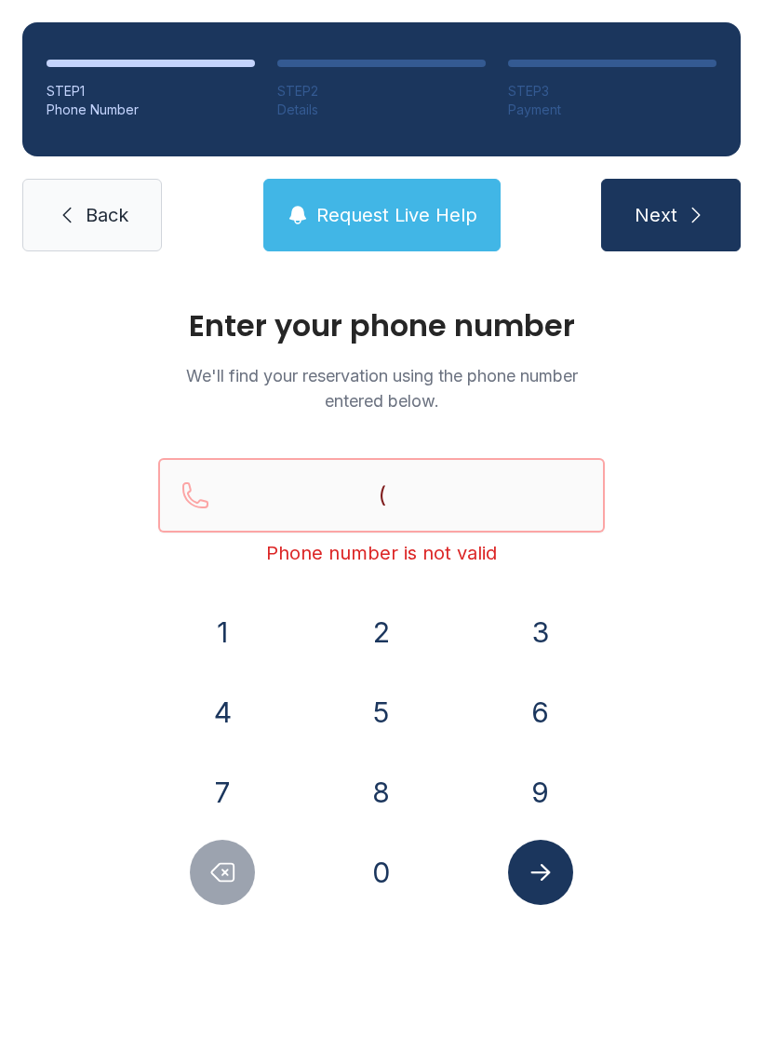
type input "("
click at [109, 228] on link "Back" at bounding box center [92, 215] width 140 height 73
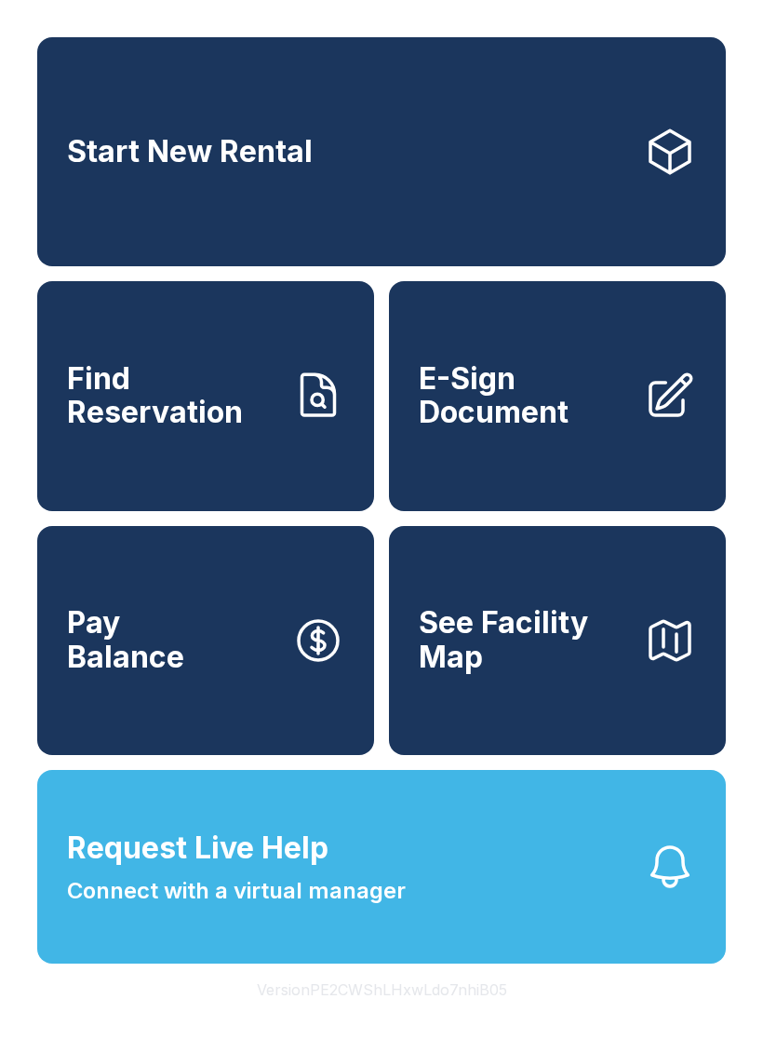
click at [671, 1052] on div "Start New Rental Find Reservation E-Sign Document Pay Balance See Facility Map …" at bounding box center [381, 526] width 763 height 1053
click at [220, 416] on span "Find Reservation" at bounding box center [172, 396] width 210 height 68
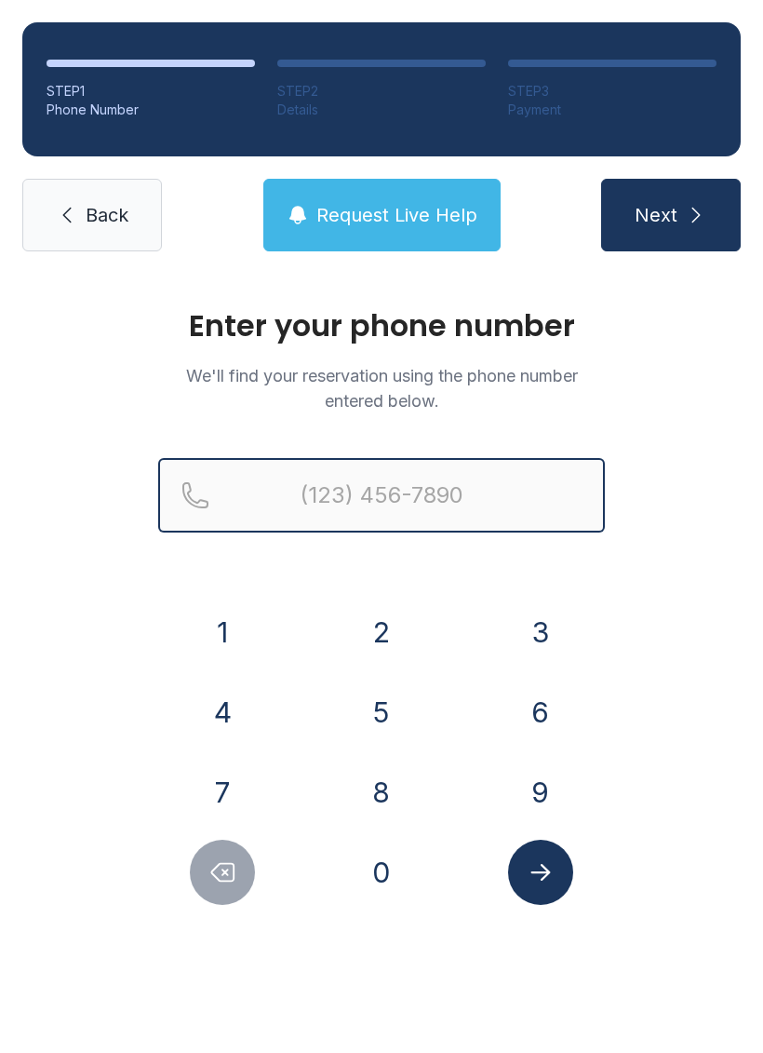
click at [328, 494] on input "Reservation phone number" at bounding box center [381, 495] width 447 height 74
type input "[PHONE_NUMBER]"
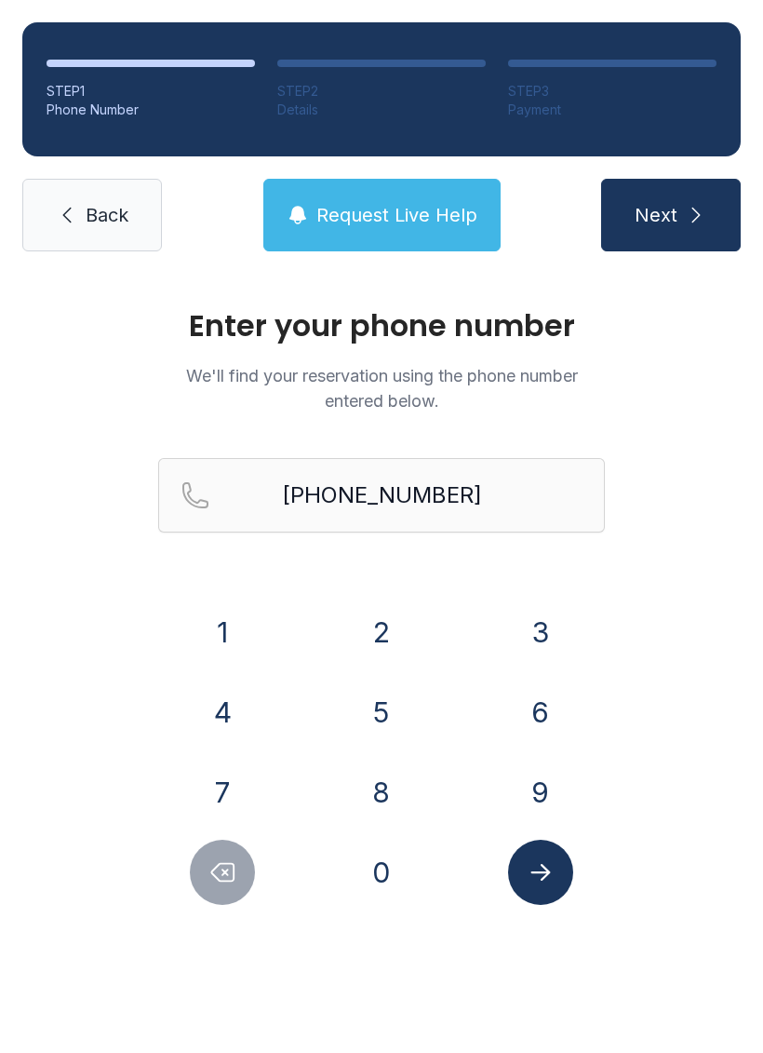
click at [686, 215] on icon "submit" at bounding box center [696, 215] width 22 height 22
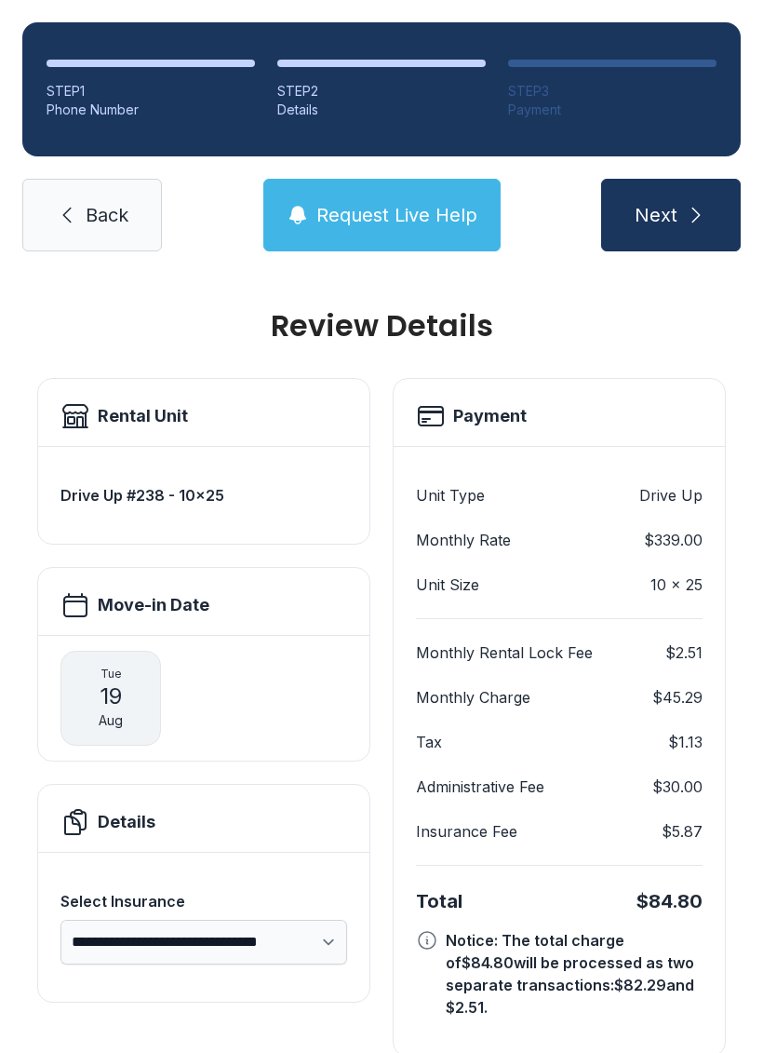
click at [382, 189] on button "Request Live Help" at bounding box center [382, 215] width 237 height 73
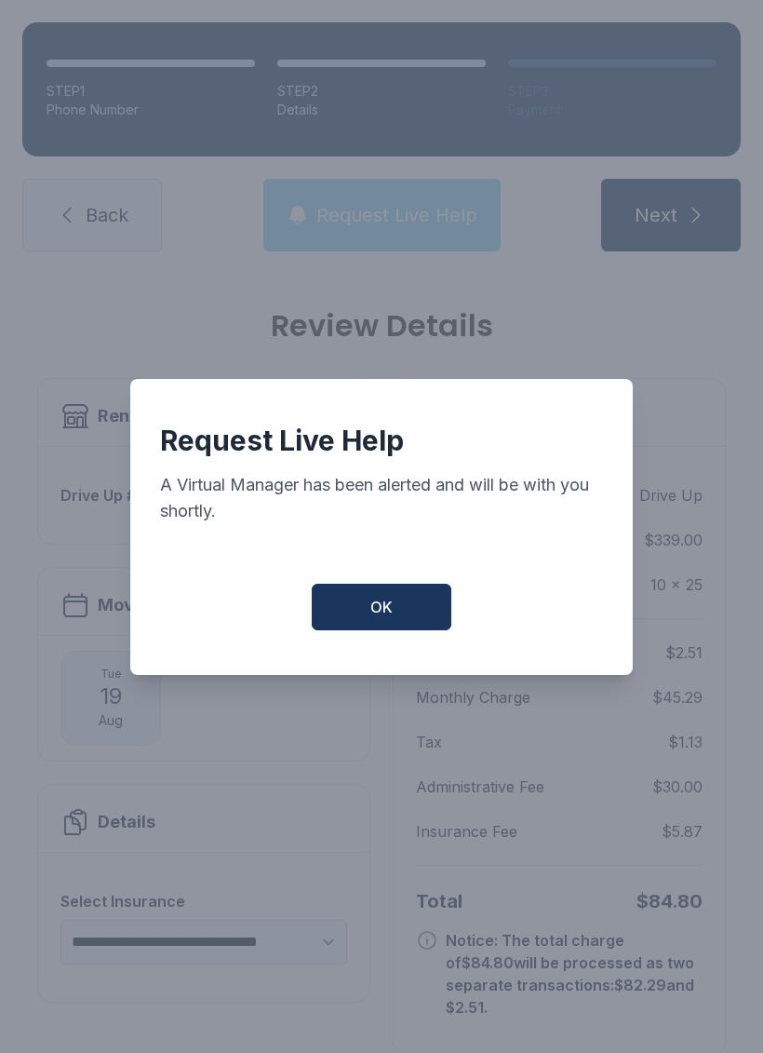
click at [360, 615] on button "OK" at bounding box center [382, 607] width 140 height 47
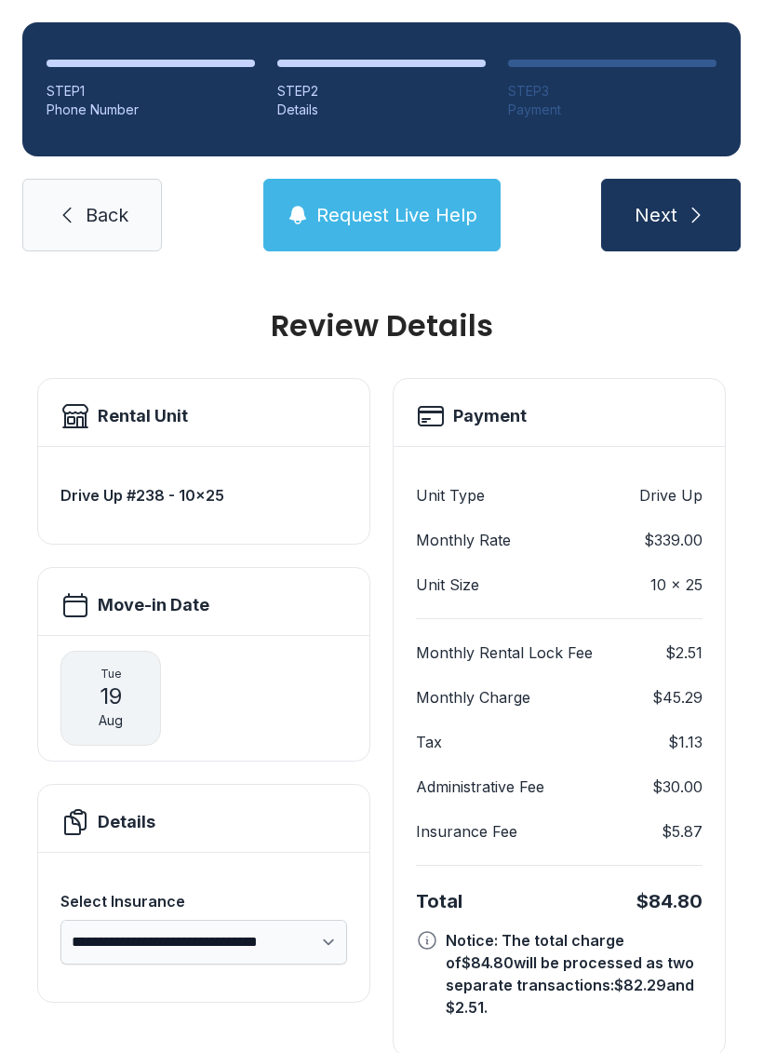
click at [365, 202] on span "Request Live Help" at bounding box center [397, 215] width 161 height 26
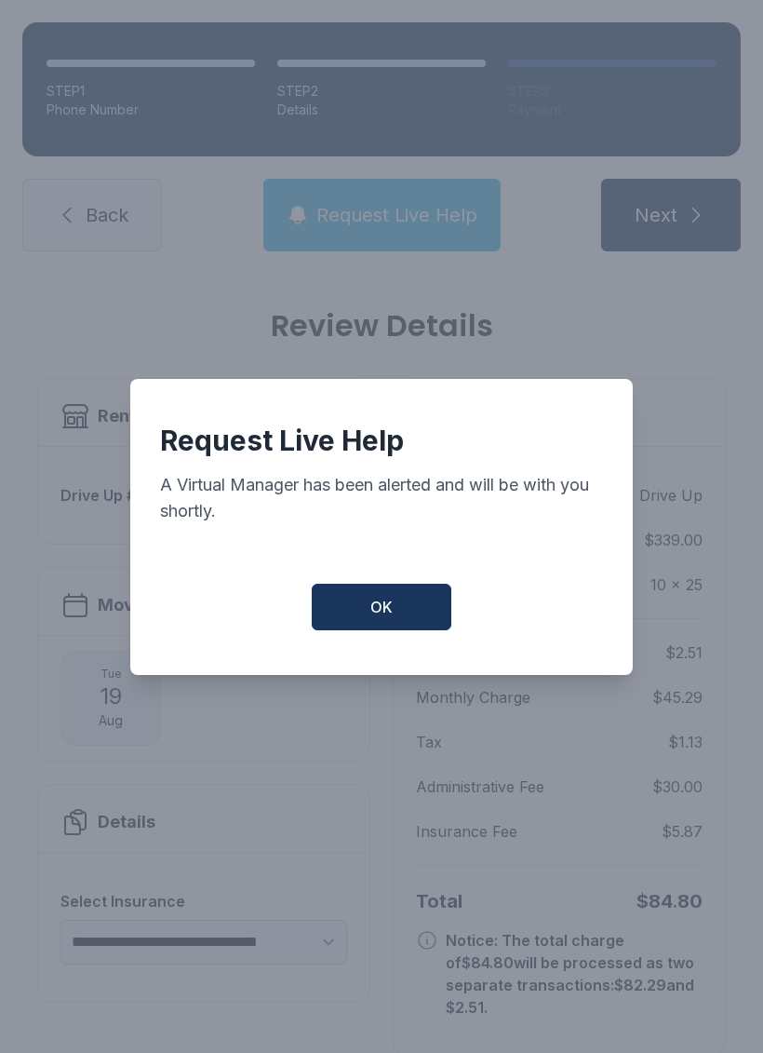
click at [360, 609] on button "OK" at bounding box center [382, 607] width 140 height 47
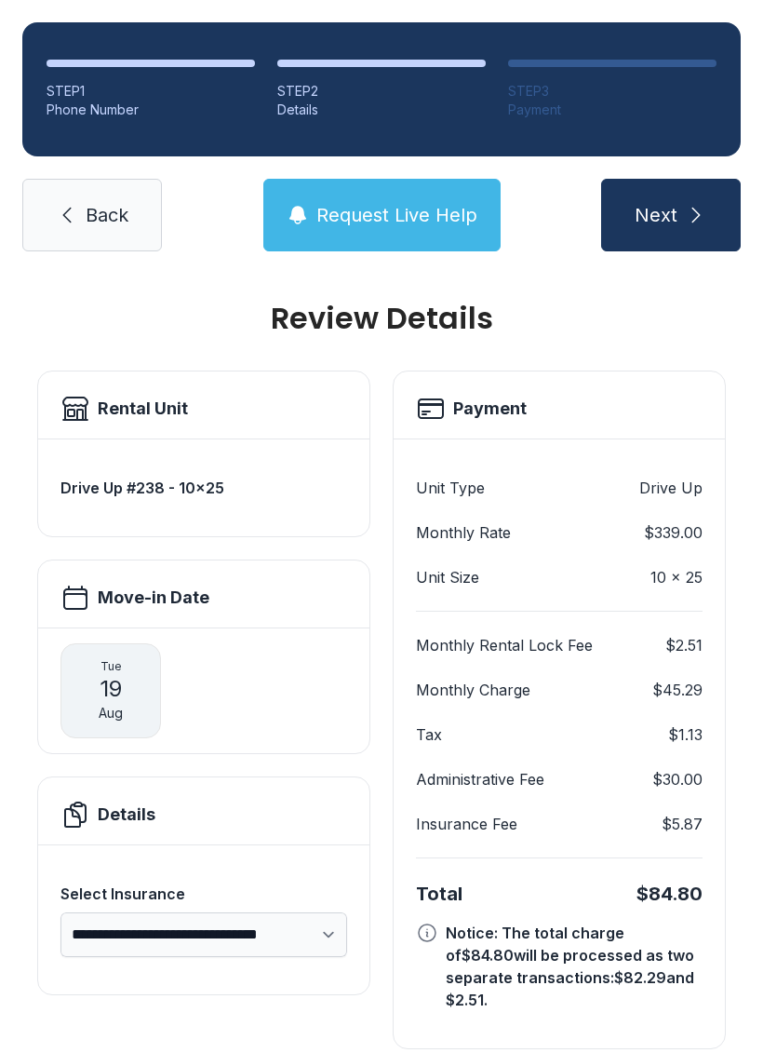
scroll to position [8, 0]
click at [51, 238] on link "Back" at bounding box center [92, 215] width 140 height 73
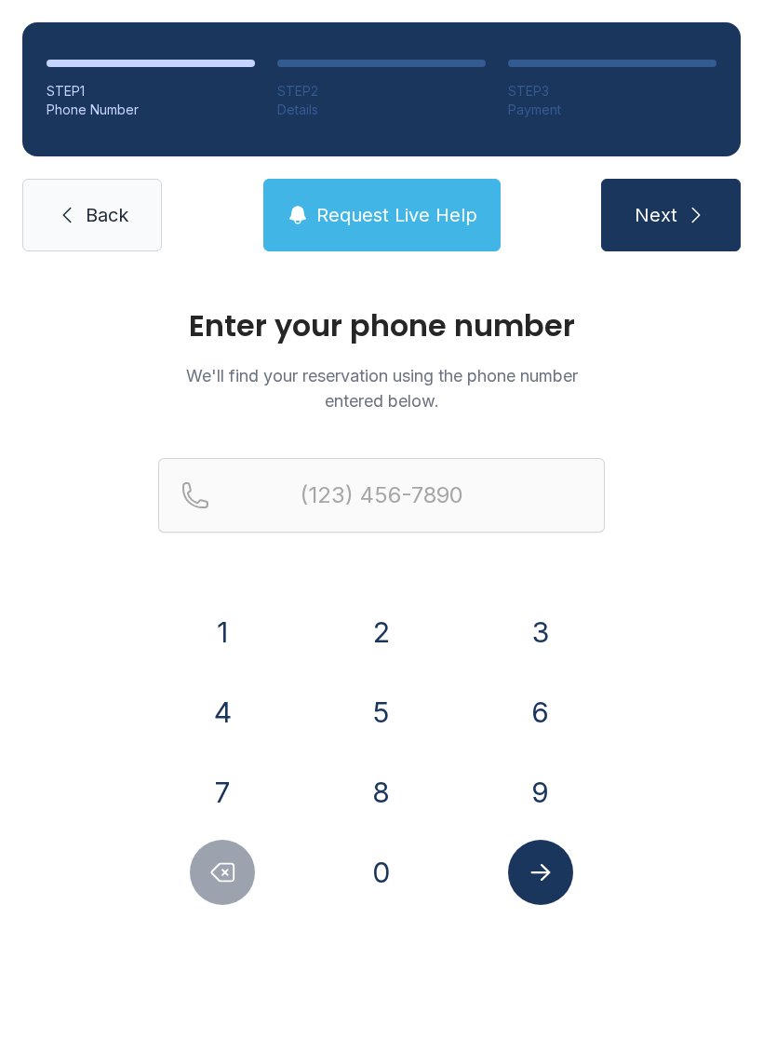
click at [84, 220] on link "Back" at bounding box center [92, 215] width 140 height 73
